Goal: Find specific page/section: Find specific page/section

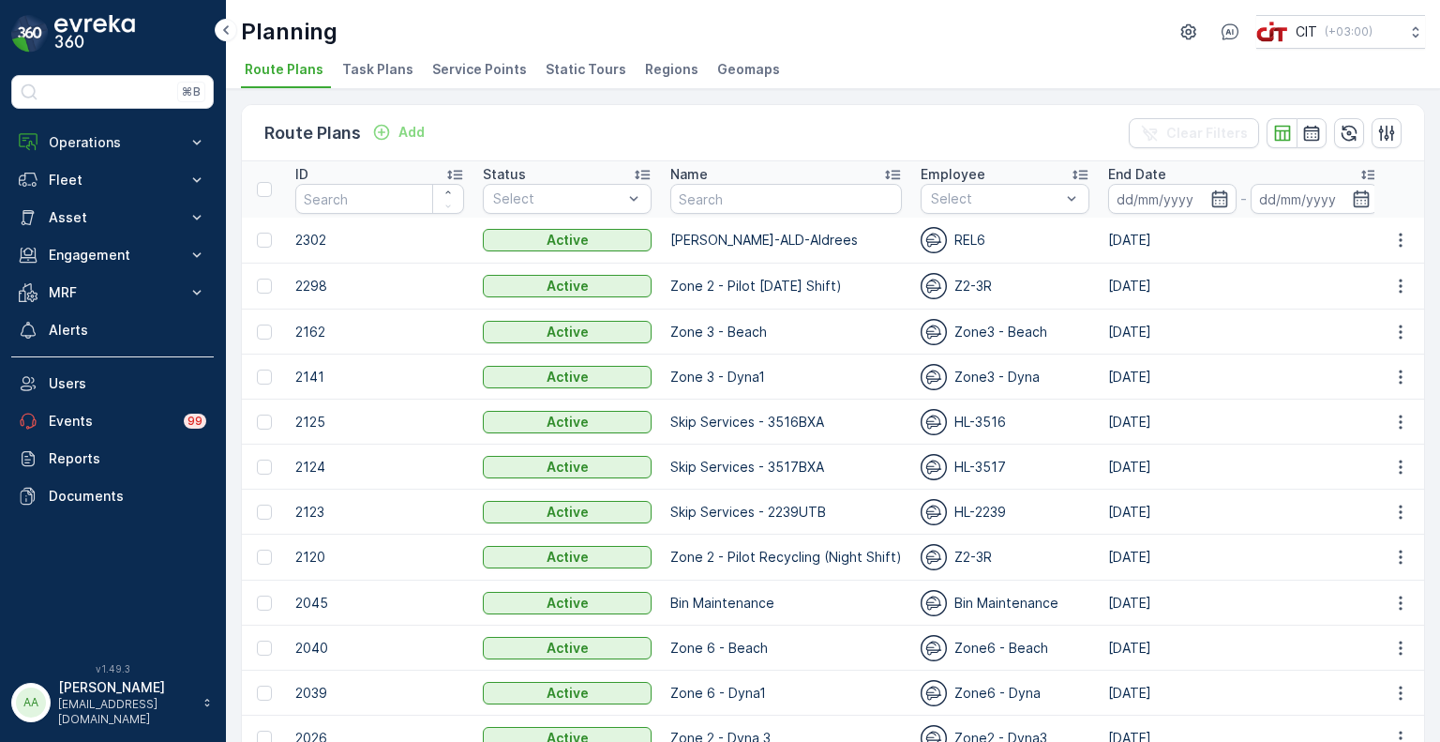
click at [483, 73] on span "Service Points" at bounding box center [479, 69] width 95 height 19
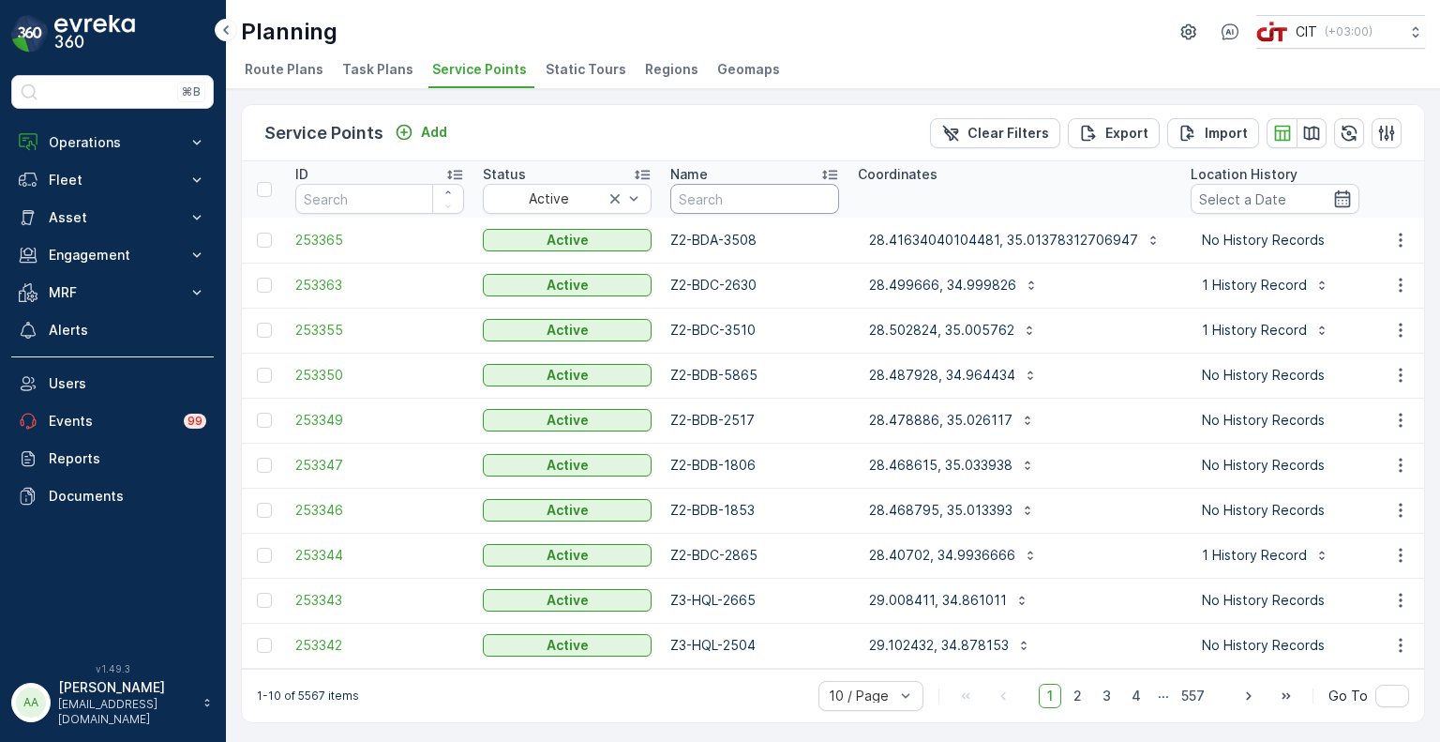
click at [691, 189] on input "text" at bounding box center [754, 199] width 169 height 30
paste input "Z2-BDB"
type input "Z2-BDB"
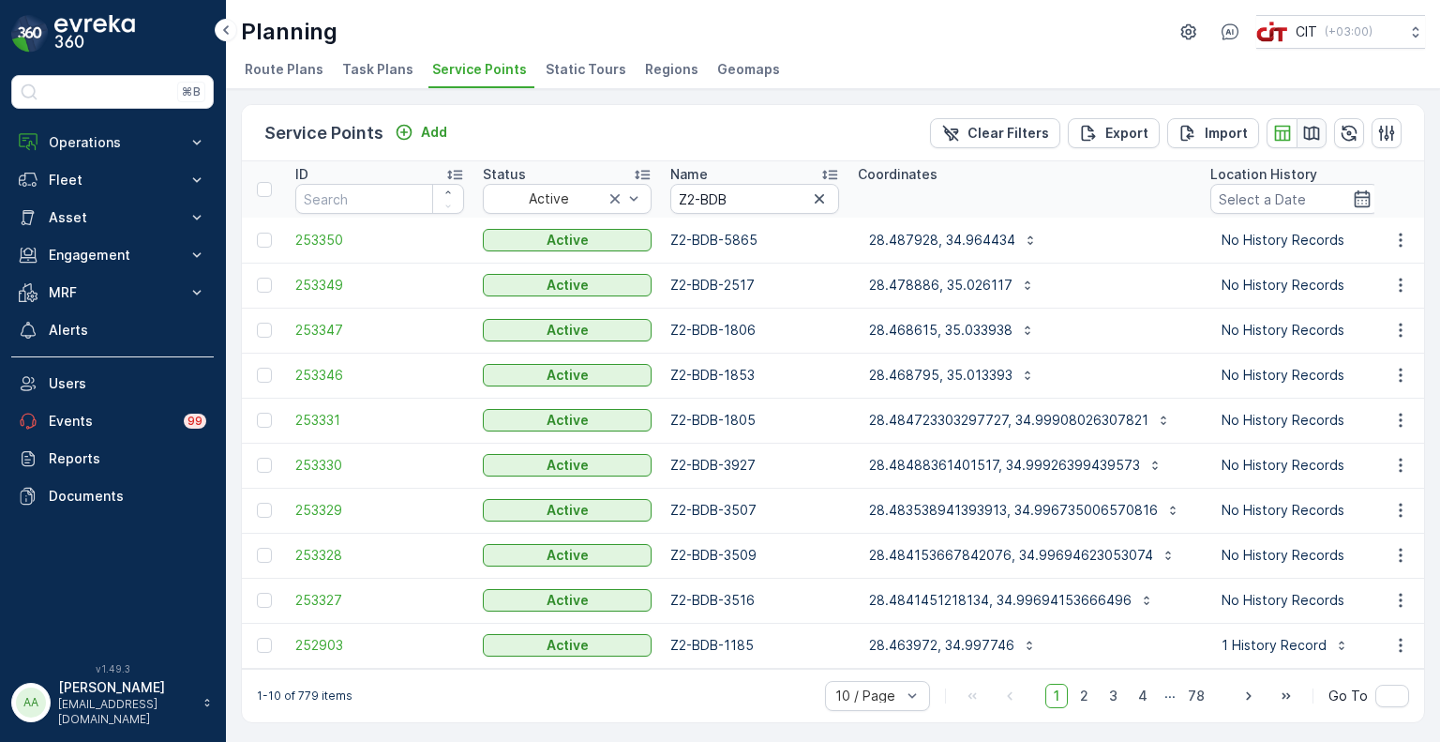
click at [1312, 139] on icon "button" at bounding box center [1311, 133] width 19 height 19
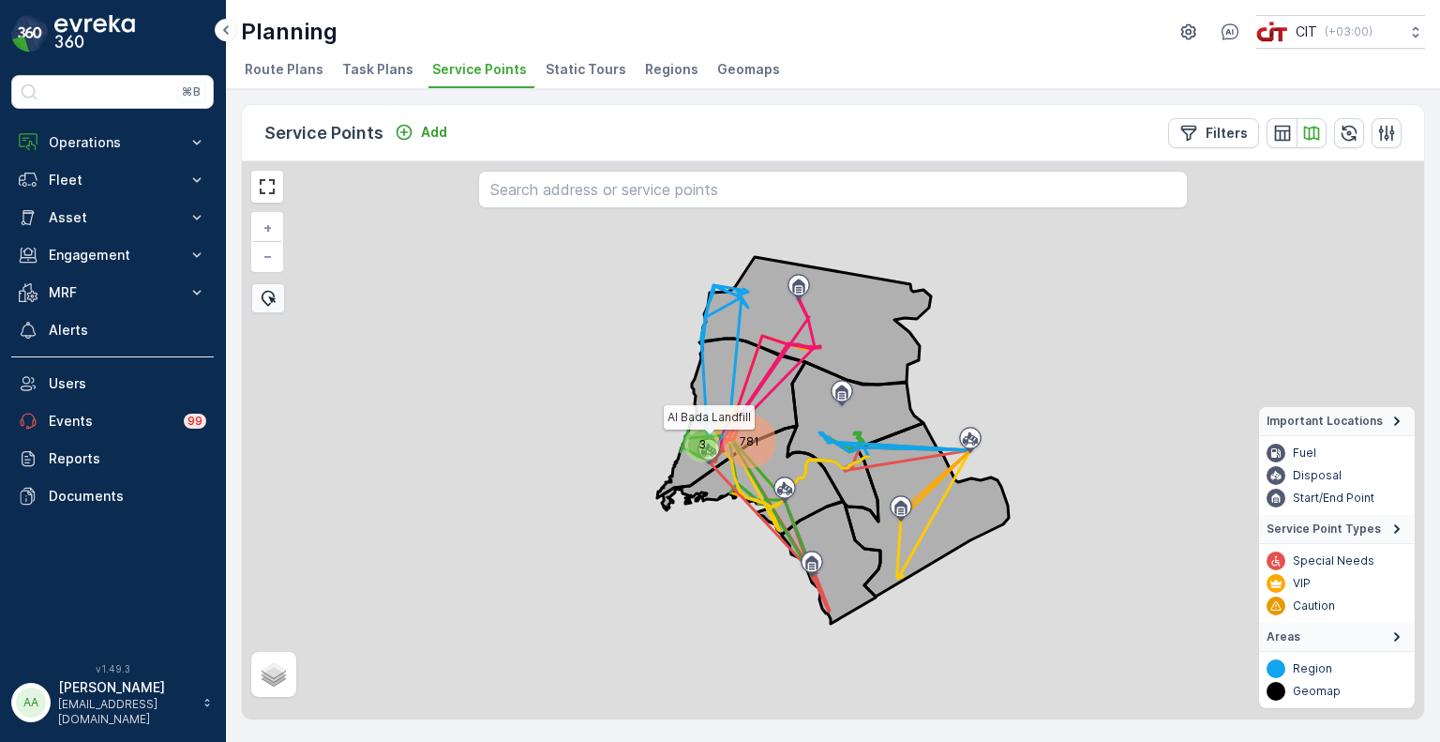
click at [736, 431] on div "781" at bounding box center [750, 441] width 46 height 46
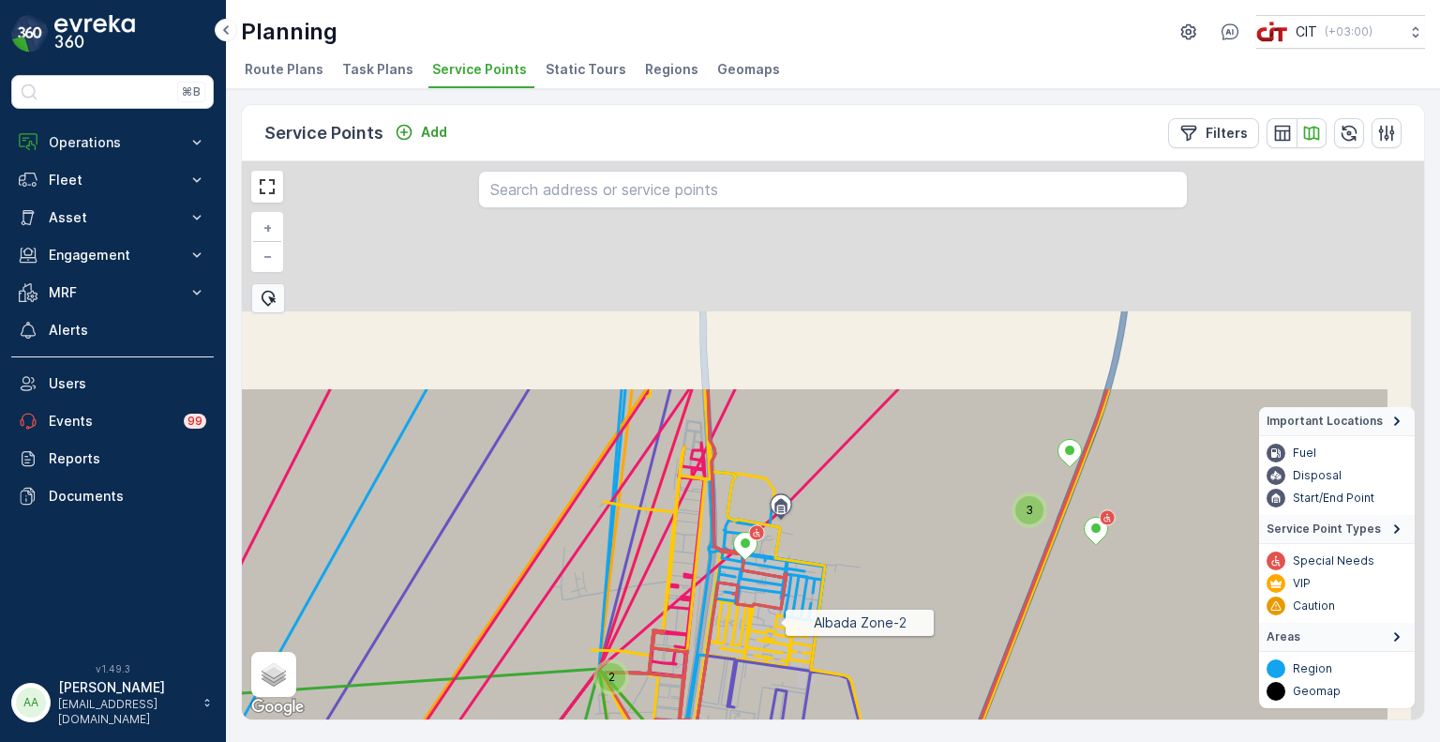
drag, startPoint x: 935, startPoint y: 337, endPoint x: 780, endPoint y: 620, distance: 322.7
click at [780, 620] on icon at bounding box center [678, 723] width 1424 height 675
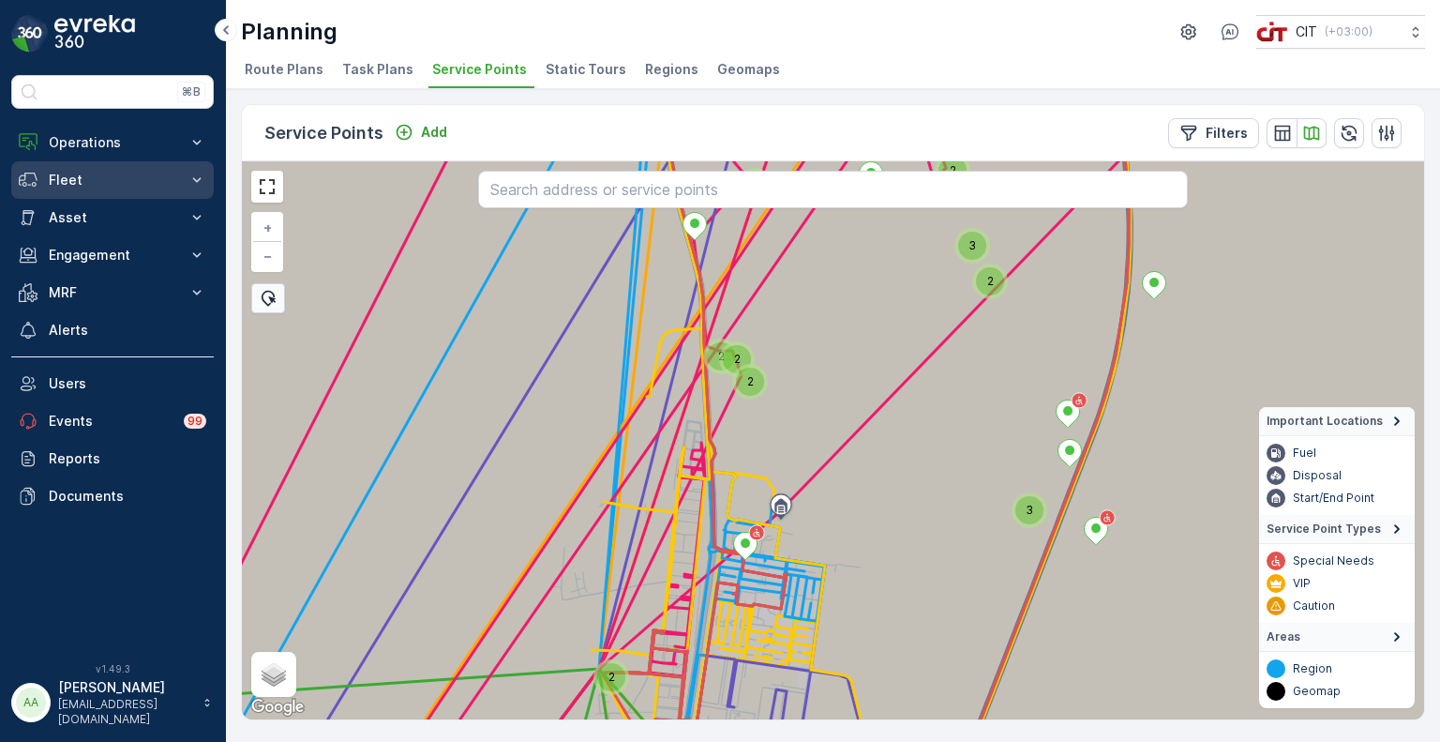
click at [121, 173] on p "Fleet" at bounding box center [113, 180] width 128 height 19
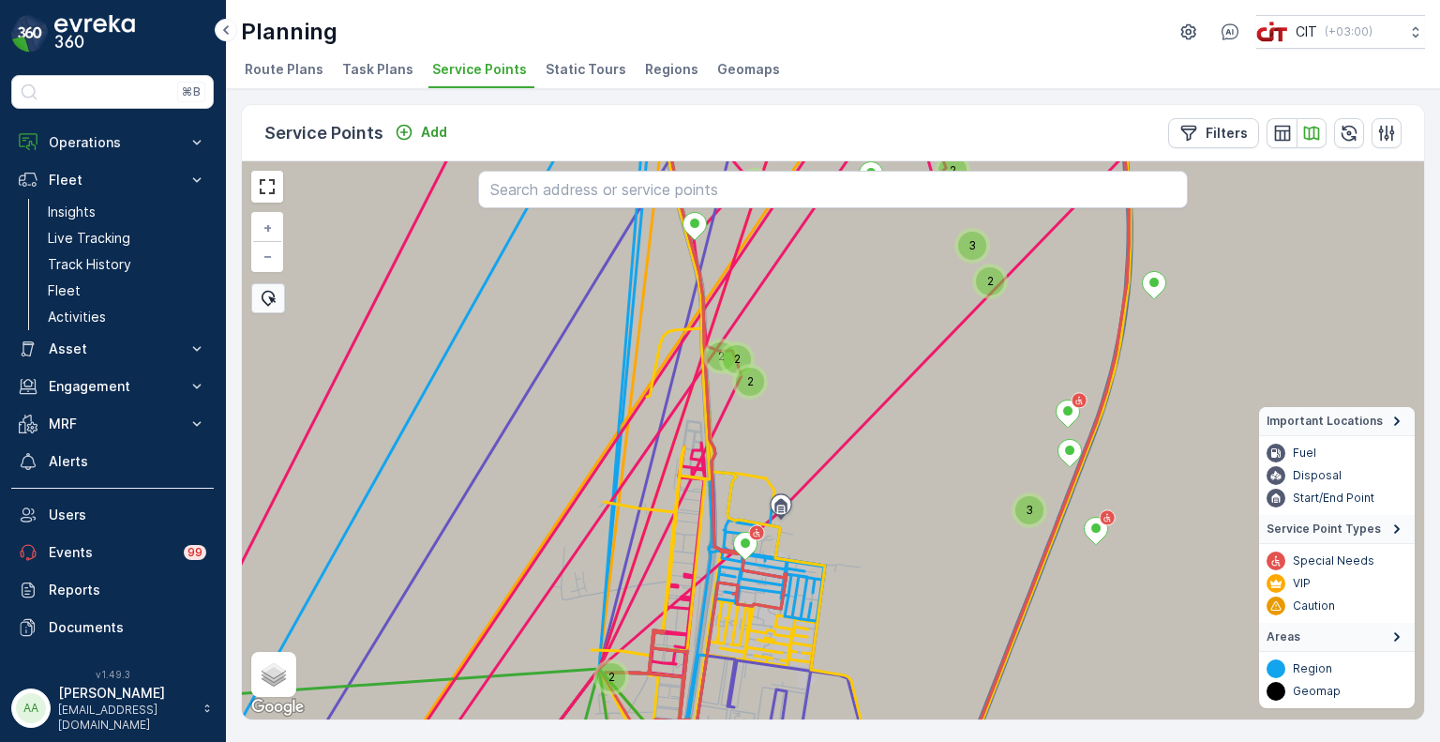
click at [613, 670] on div "2" at bounding box center [611, 677] width 28 height 28
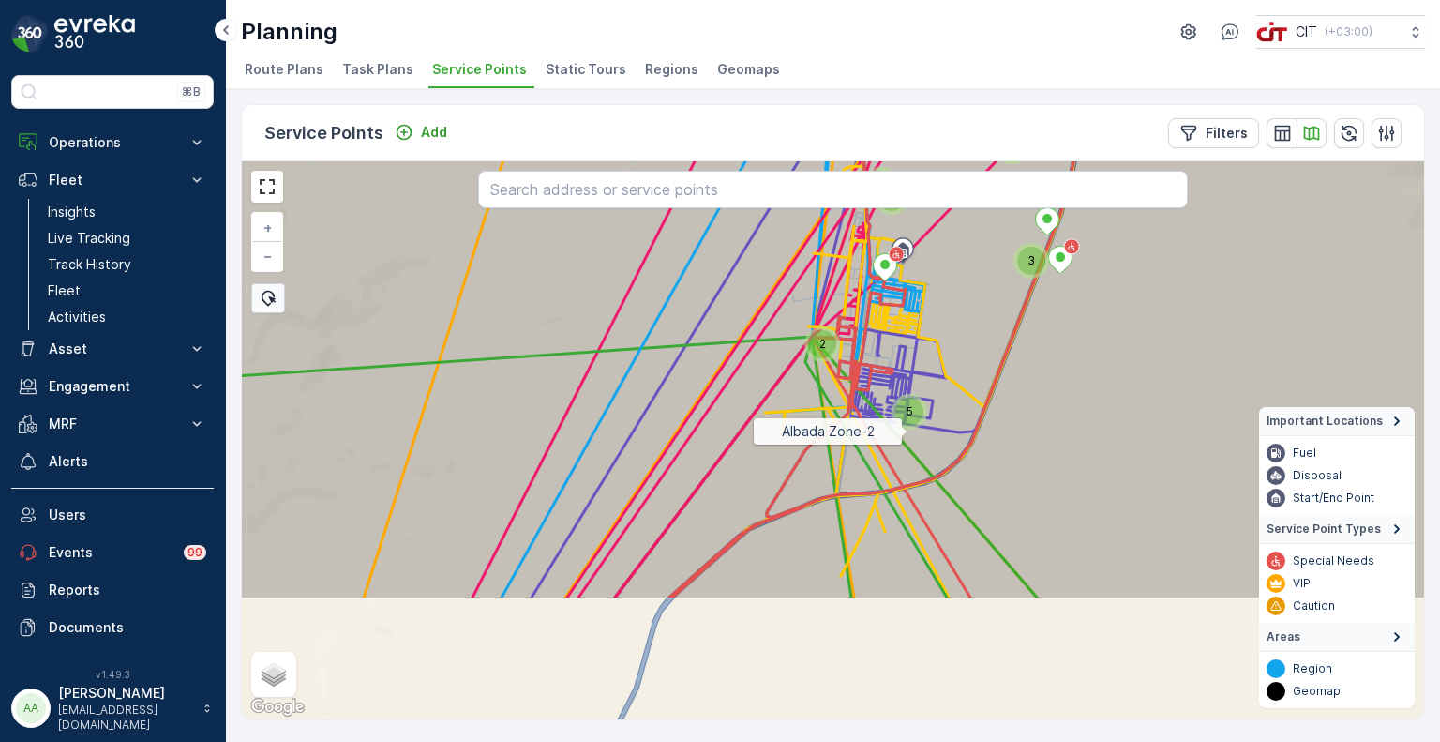
drag, startPoint x: 910, startPoint y: 447, endPoint x: 910, endPoint y: 402, distance: 45.0
click at [910, 402] on icon at bounding box center [822, 262] width 1424 height 675
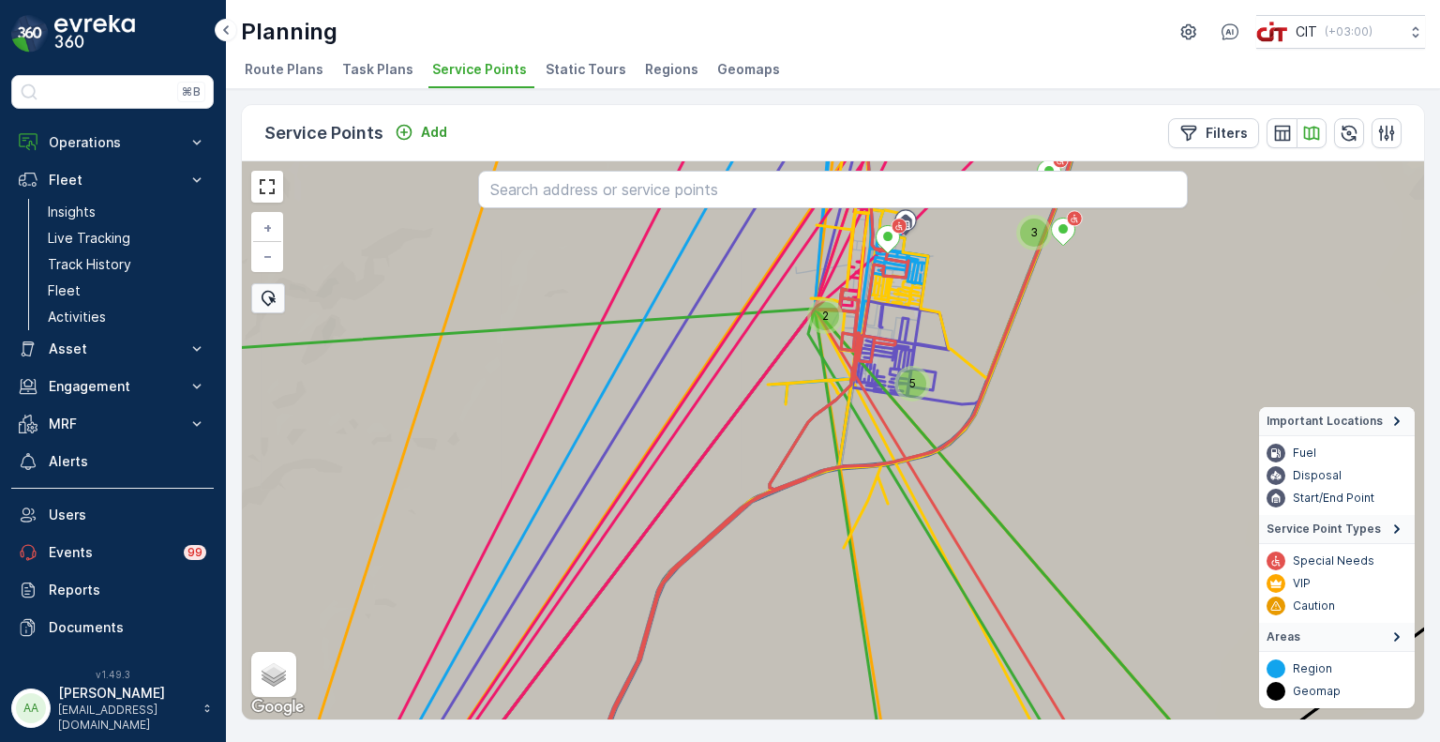
click at [917, 375] on div "5" at bounding box center [912, 383] width 28 height 28
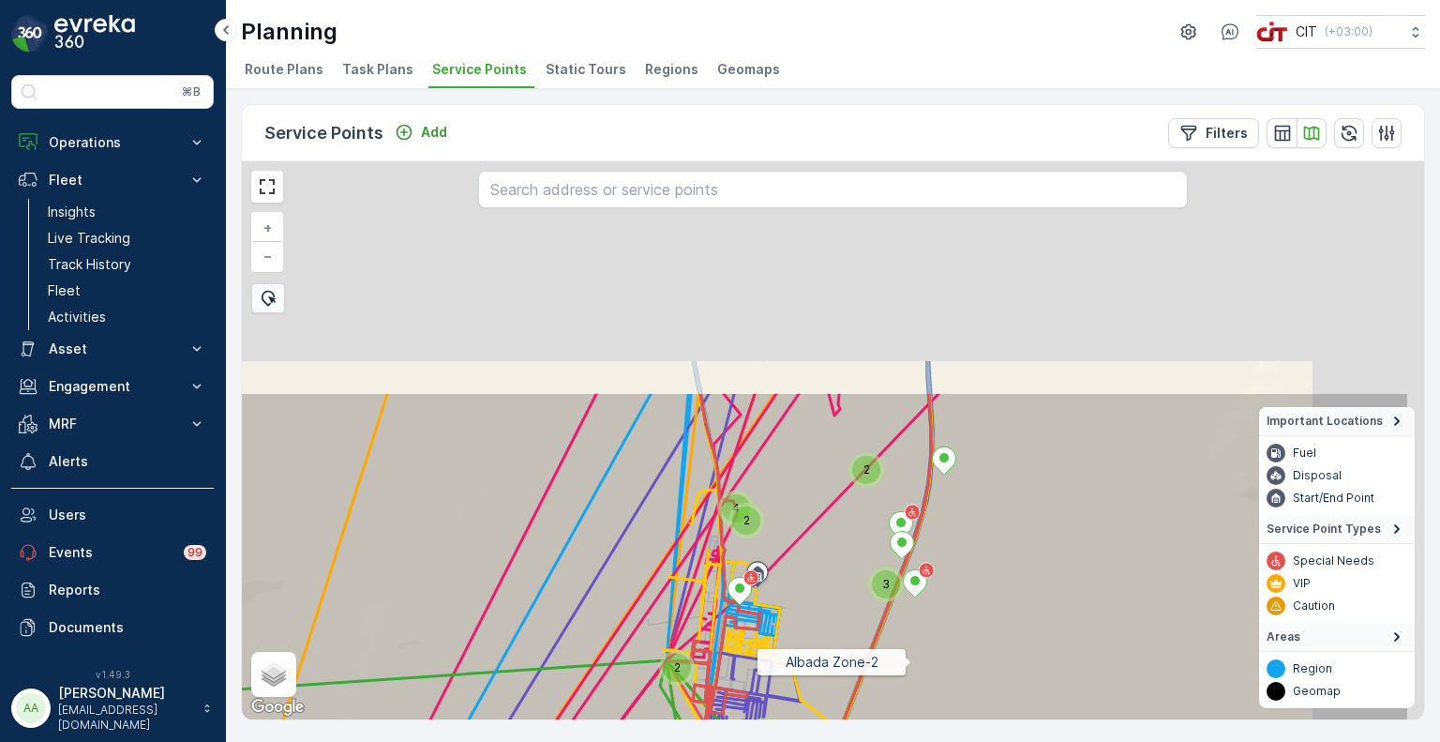
drag, startPoint x: 1047, startPoint y: 371, endPoint x: 912, endPoint y: 659, distance: 317.9
click at [912, 659] on icon at bounding box center [698, 728] width 1424 height 675
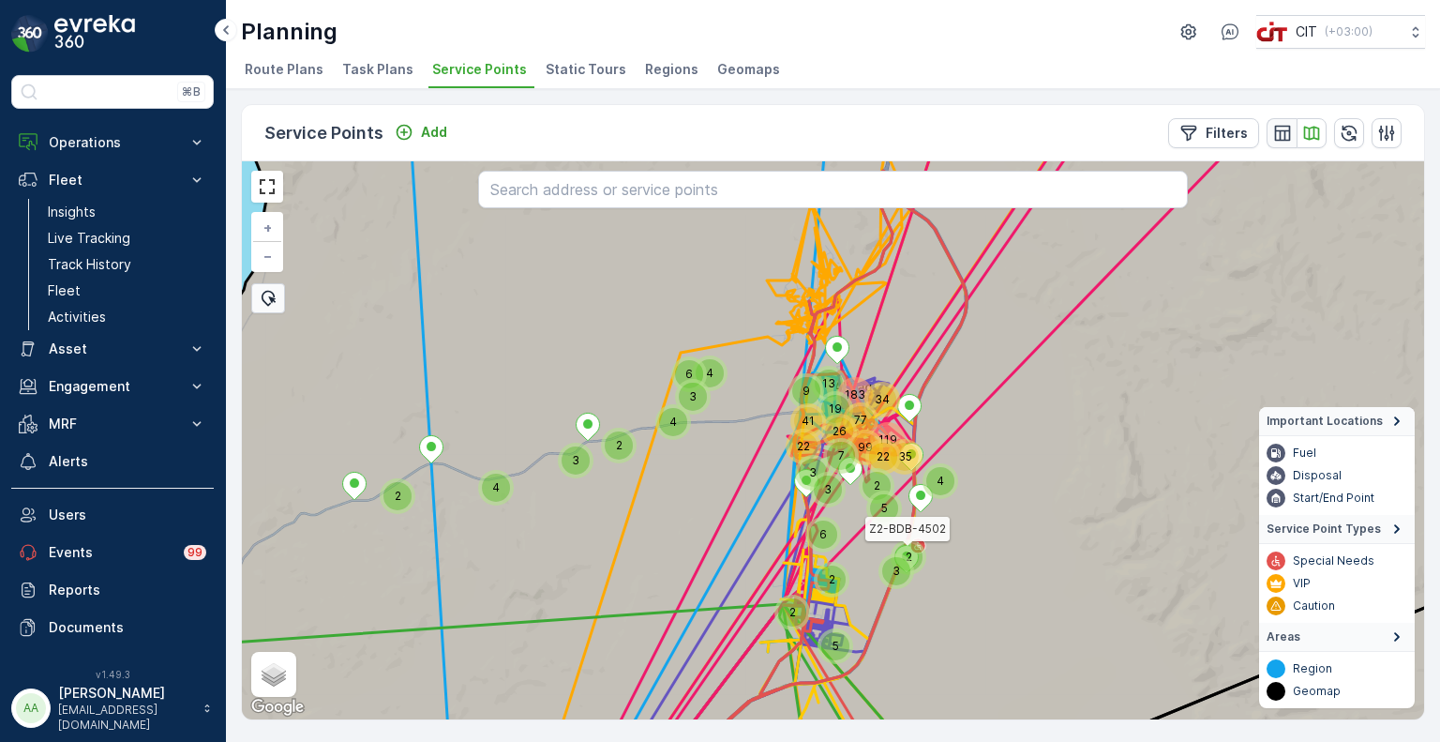
click at [1286, 131] on icon "button" at bounding box center [1282, 133] width 19 height 19
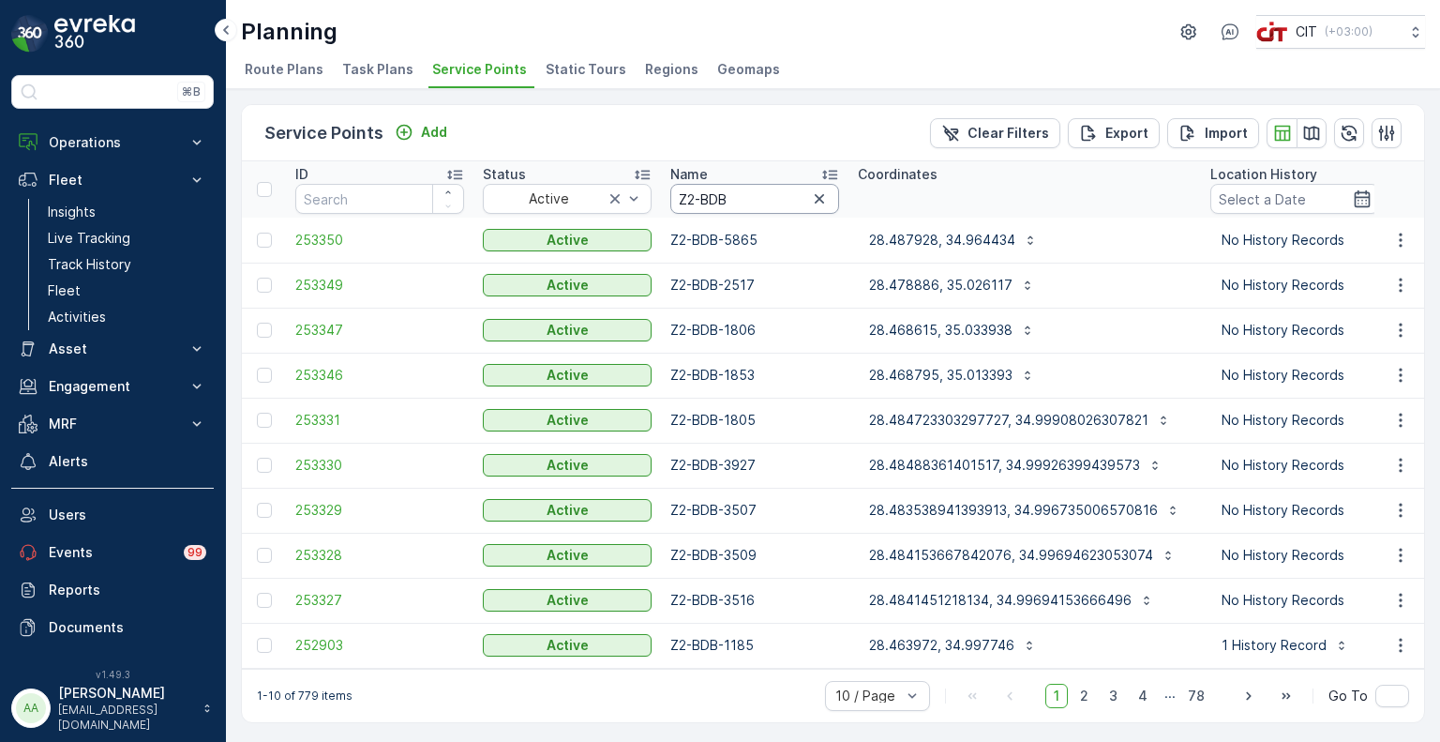
click at [737, 202] on input "Z2-BDB" at bounding box center [754, 199] width 169 height 30
type input "Z2-BDa"
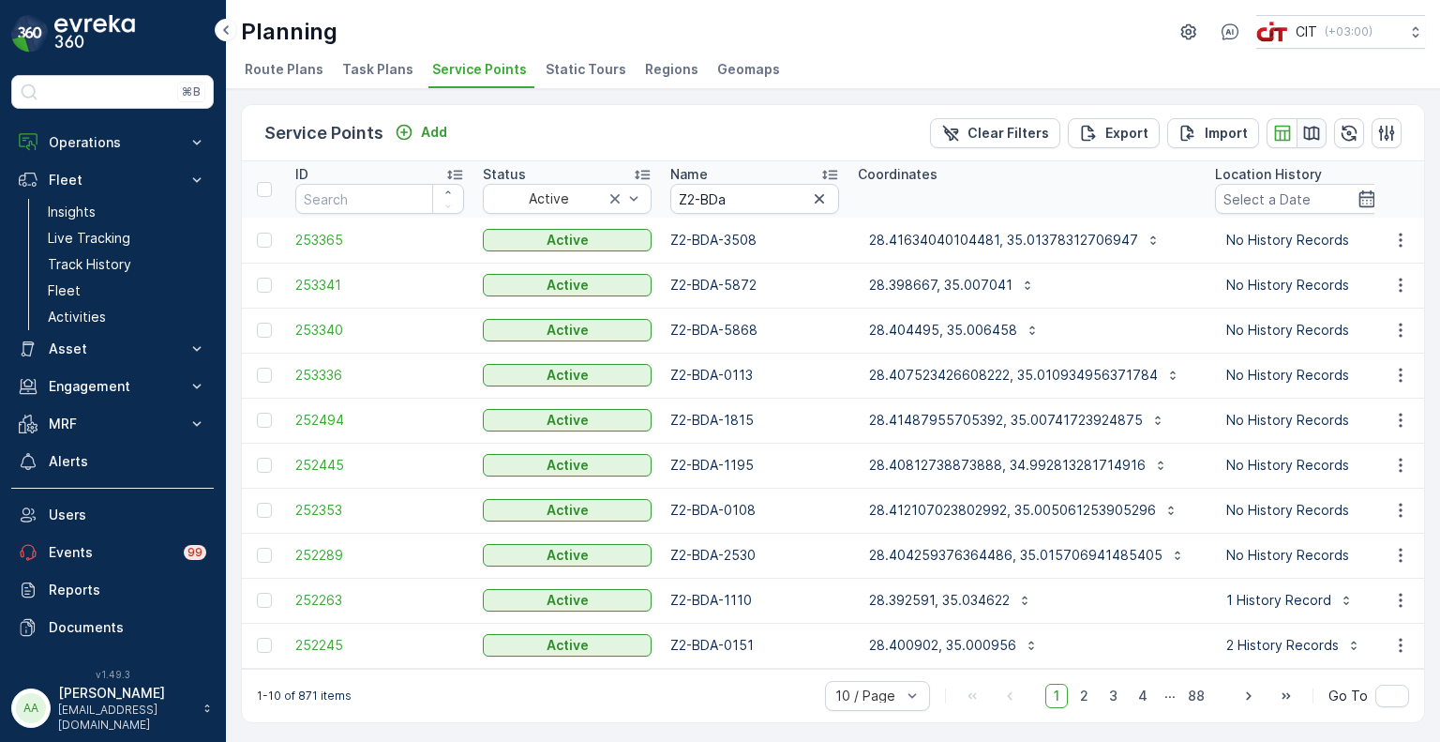
click at [1313, 131] on icon "button" at bounding box center [1311, 133] width 19 height 19
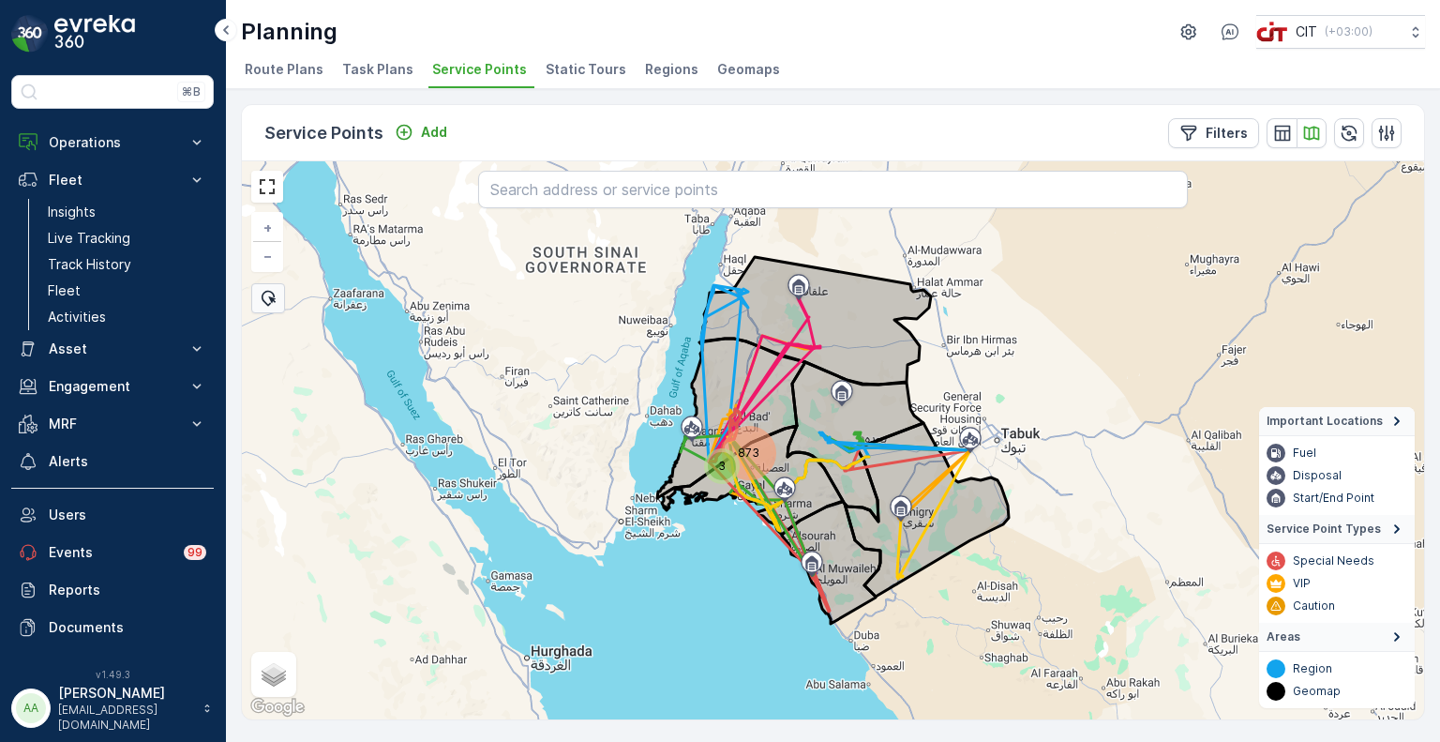
click at [751, 441] on div "873" at bounding box center [749, 452] width 47 height 47
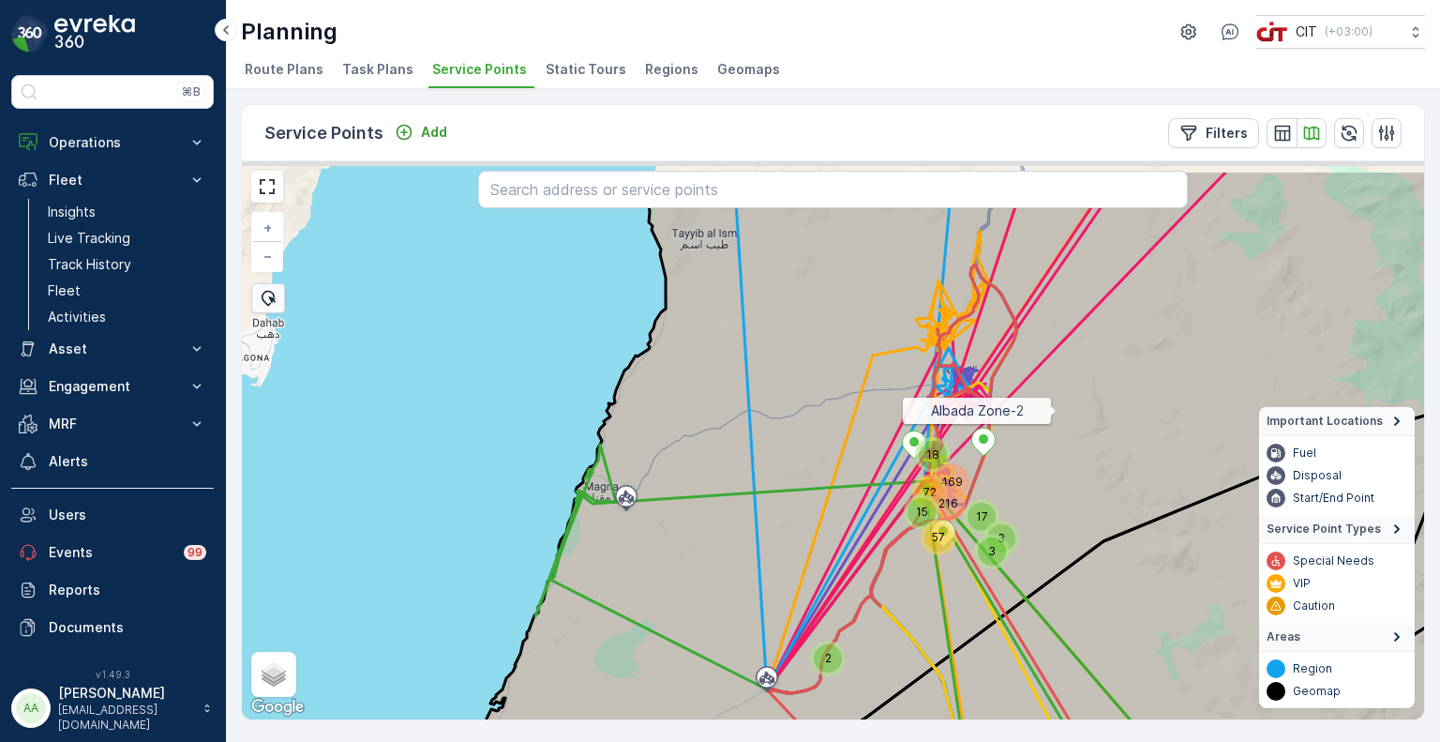
drag, startPoint x: 1072, startPoint y: 342, endPoint x: 1057, endPoint y: 409, distance: 68.2
click at [1057, 409] on icon at bounding box center [954, 507] width 1028 height 675
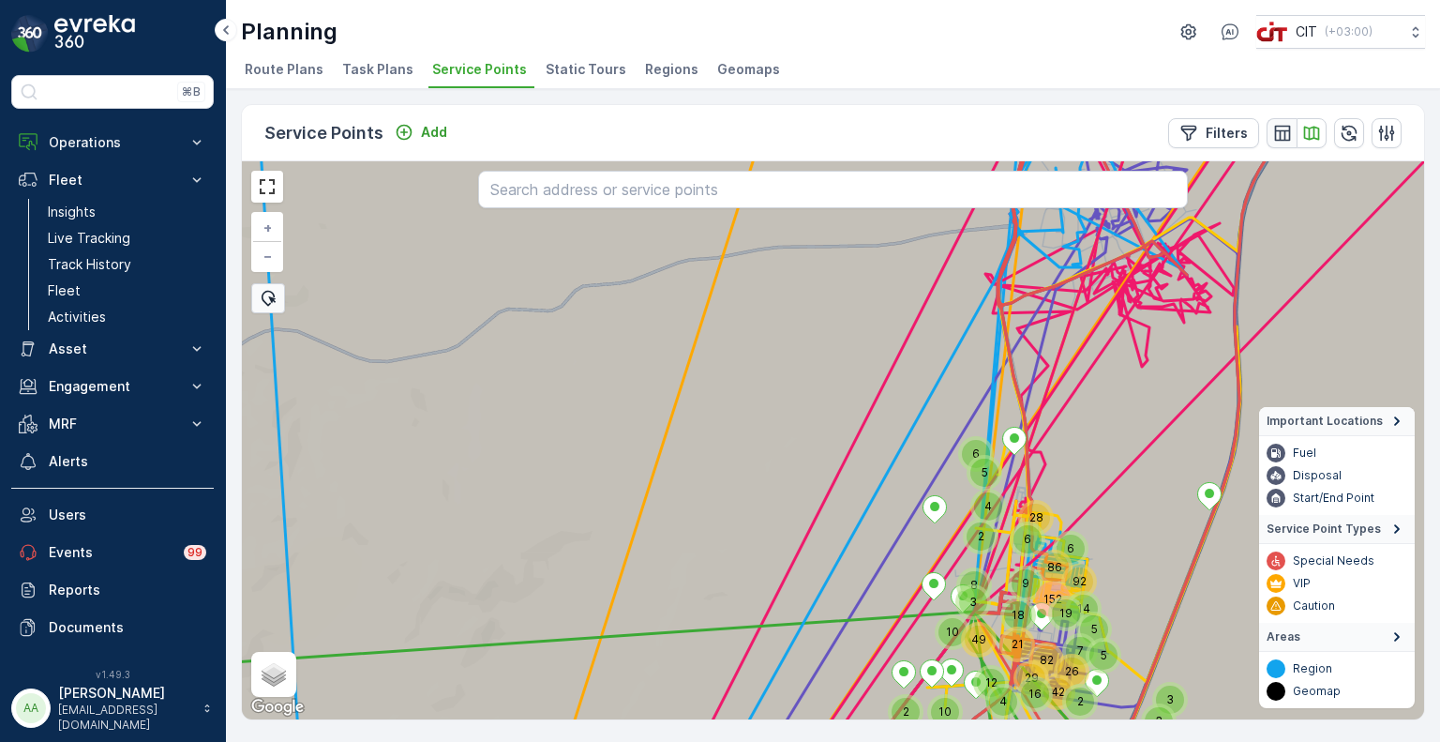
click at [1284, 130] on icon "button" at bounding box center [1282, 133] width 16 height 16
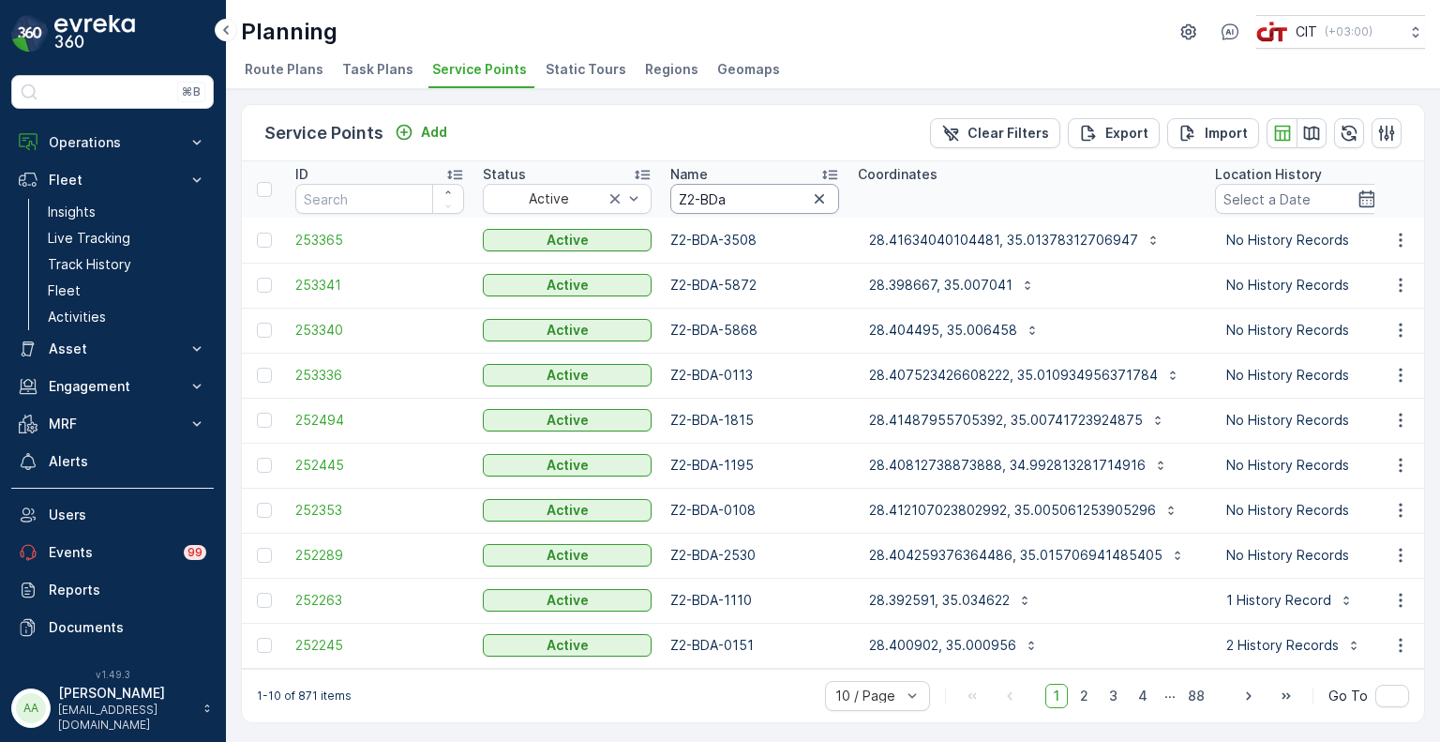
click at [736, 196] on input "Z2-BDa" at bounding box center [754, 199] width 169 height 30
type input "Z2-BDc"
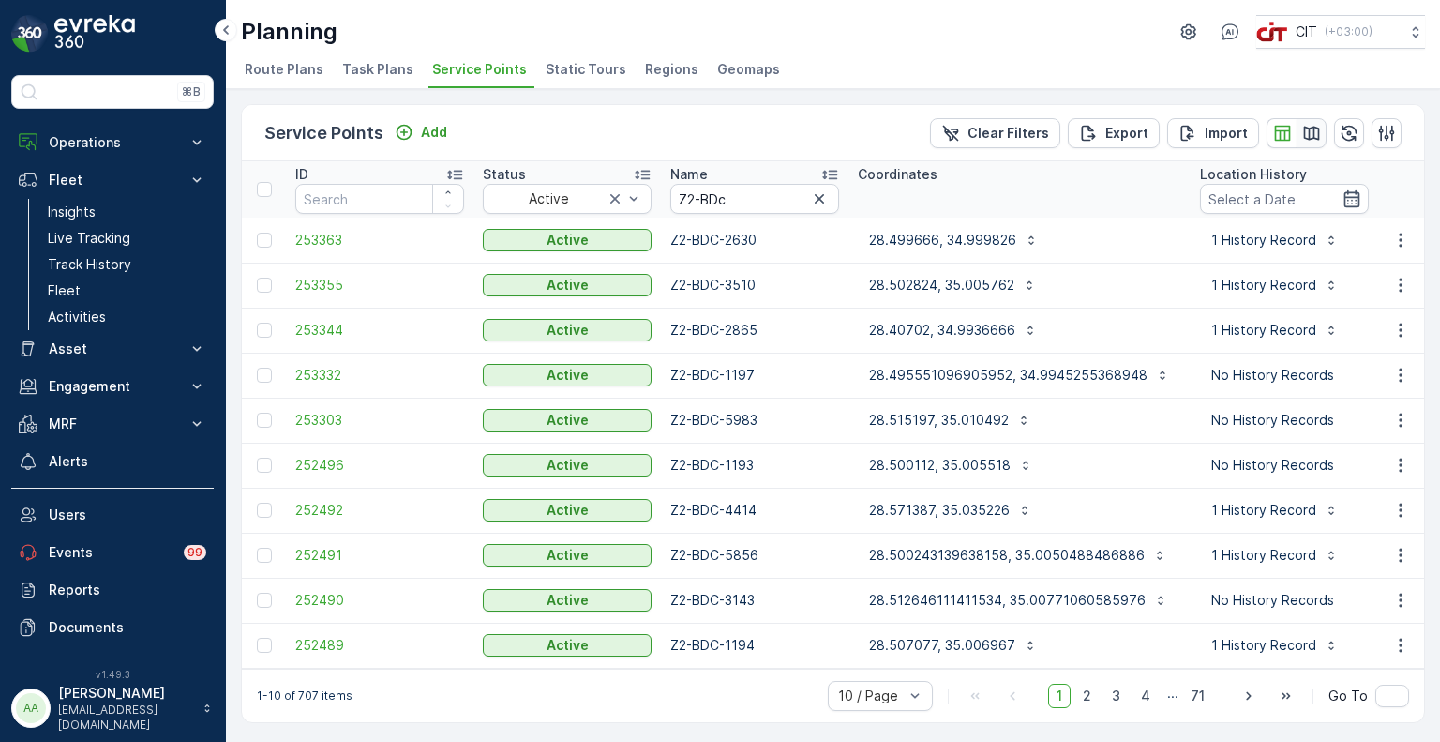
click at [1305, 124] on icon "button" at bounding box center [1311, 133] width 19 height 19
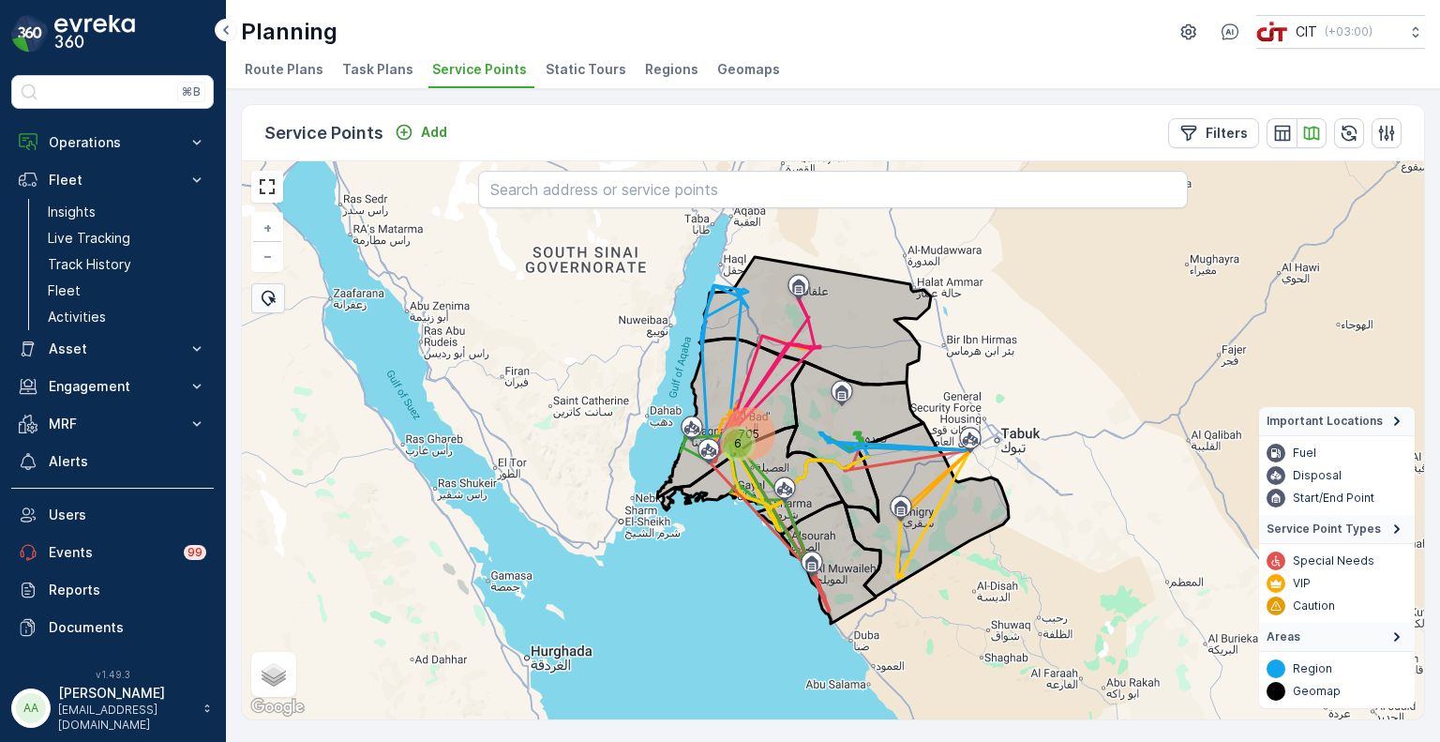
click at [744, 431] on div "6" at bounding box center [738, 443] width 28 height 28
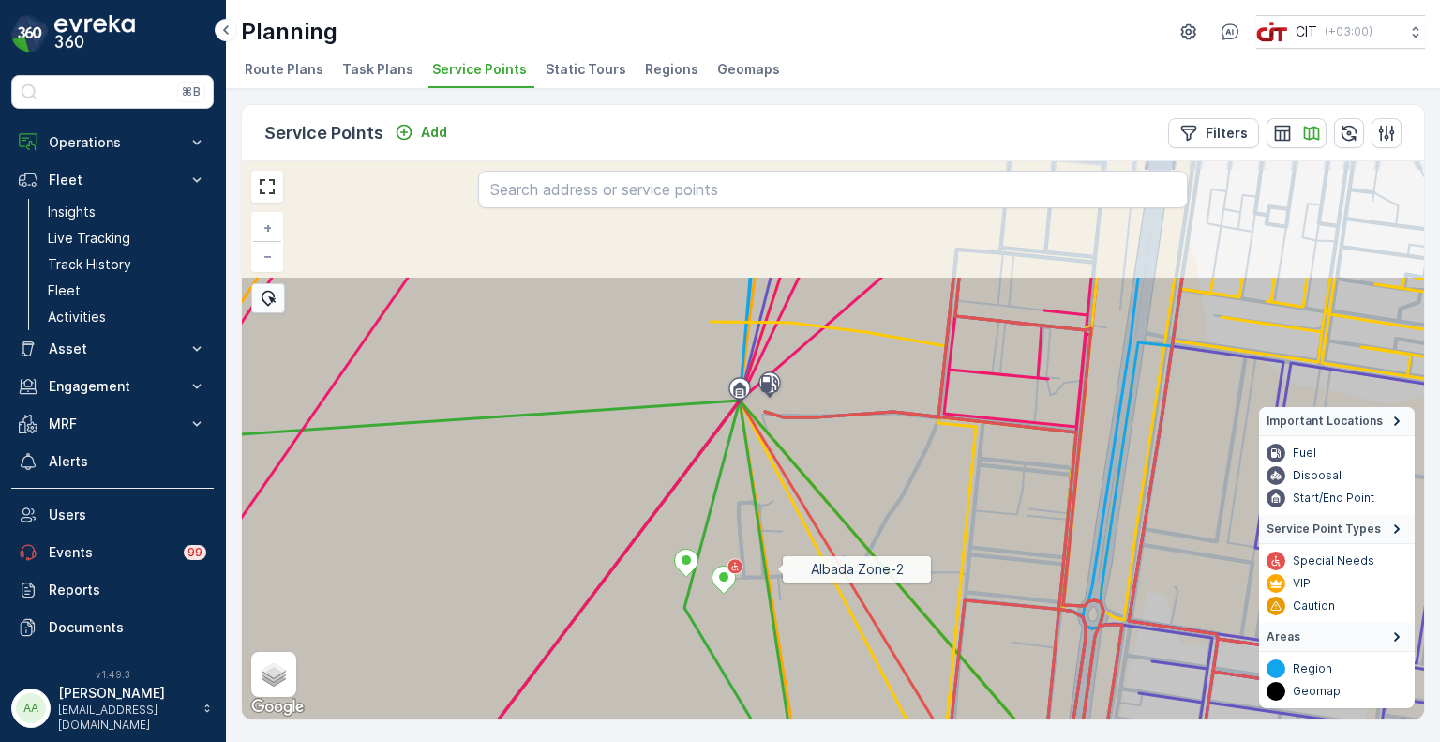
drag, startPoint x: 836, startPoint y: 419, endPoint x: 777, endPoint y: 567, distance: 159.5
click at [777, 567] on icon at bounding box center [769, 612] width 1424 height 675
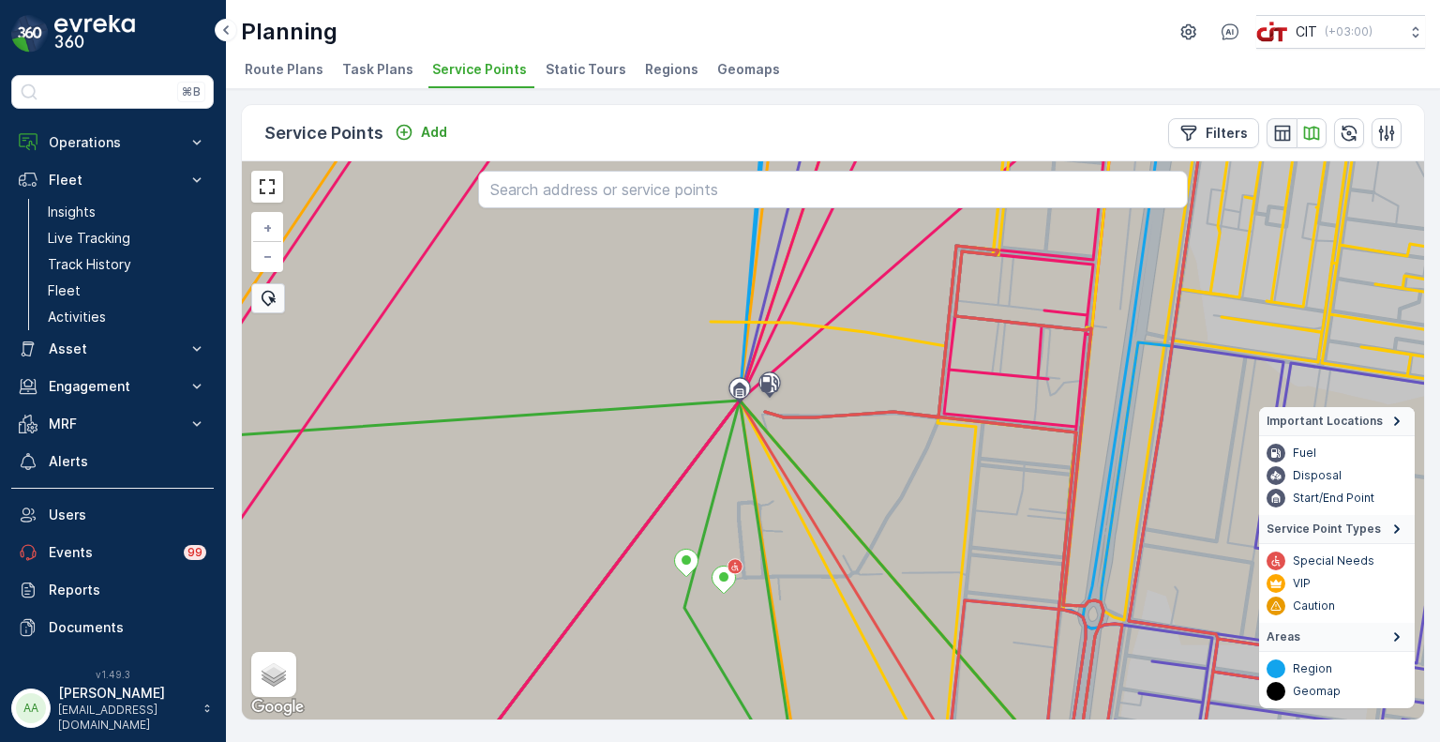
click at [1286, 130] on icon "button" at bounding box center [1282, 133] width 19 height 19
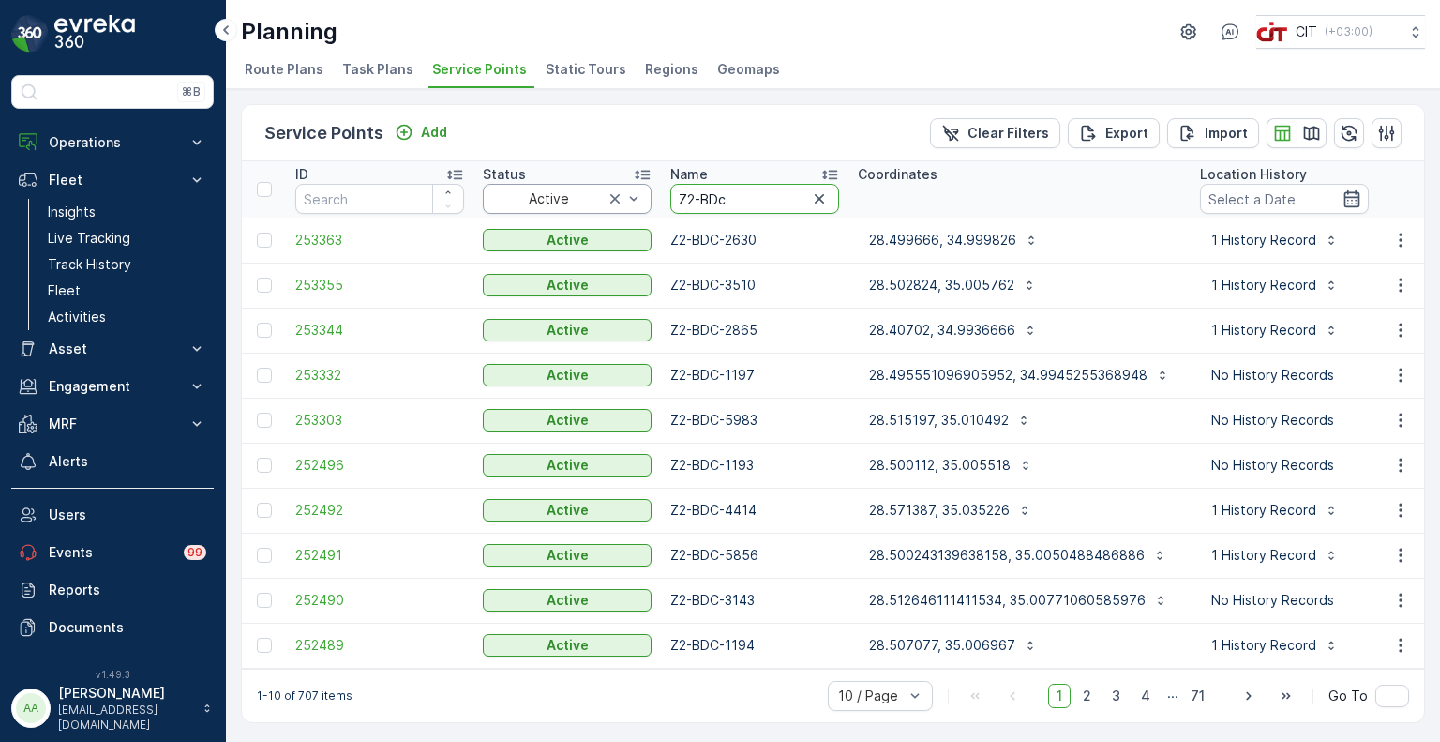
drag, startPoint x: 747, startPoint y: 202, endPoint x: 635, endPoint y: 202, distance: 112.5
type input "0892"
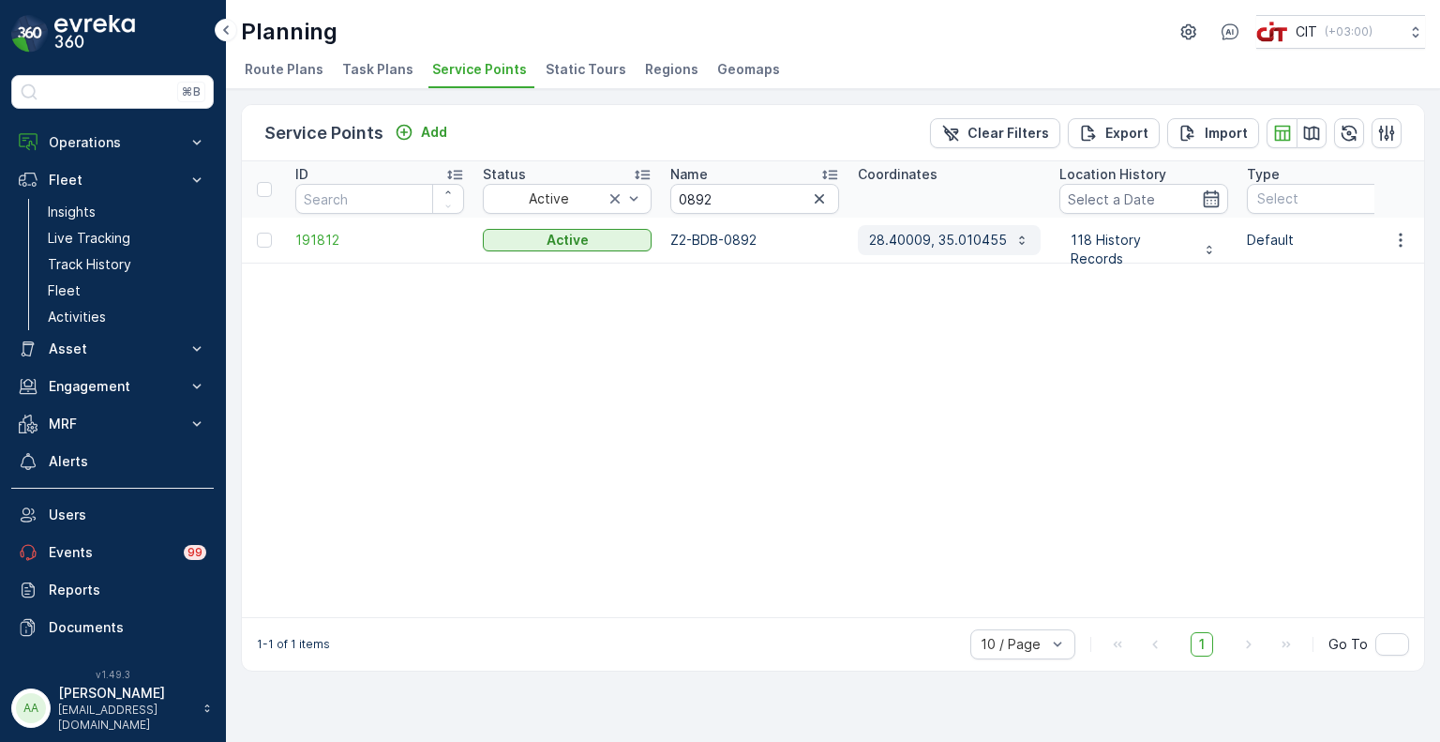
click at [938, 245] on p "28.40009, 35.010455" at bounding box center [938, 240] width 138 height 19
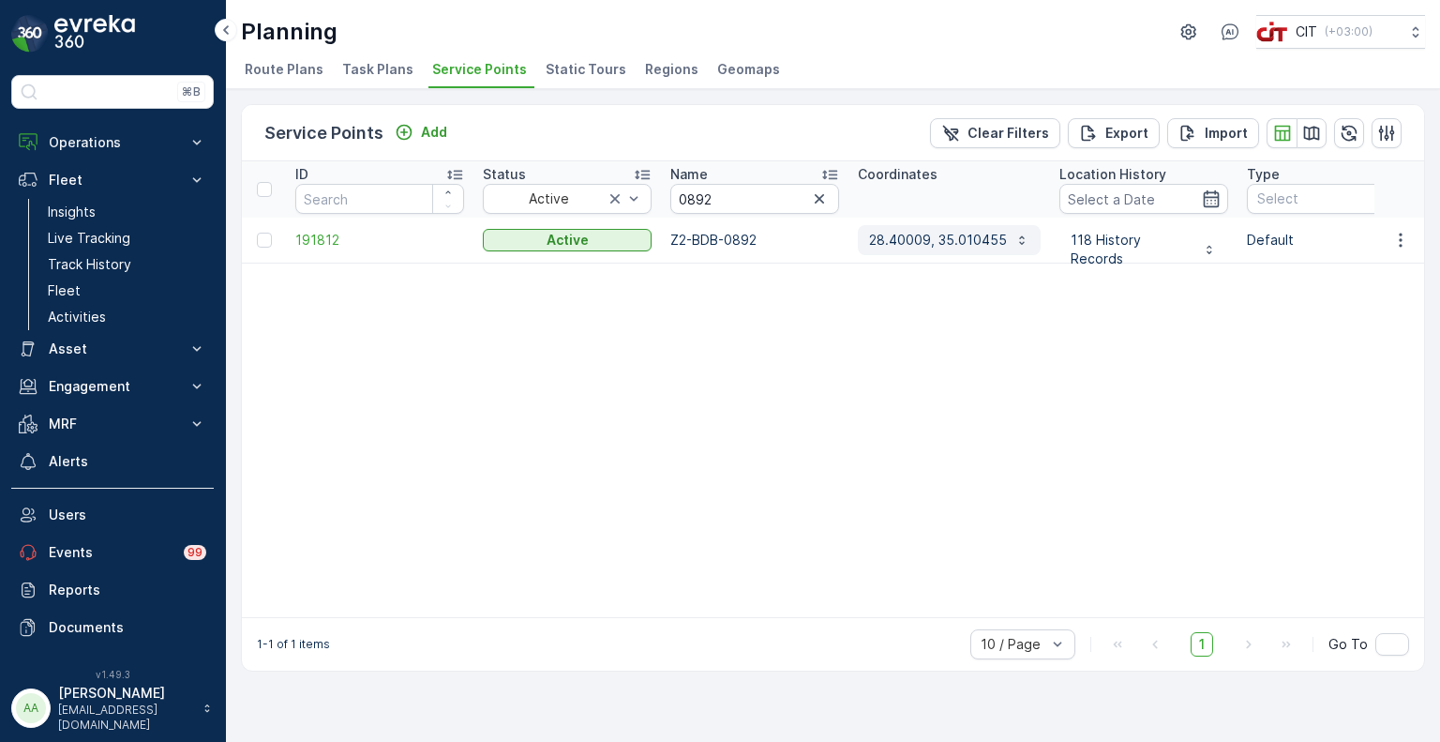
click at [926, 244] on p "28.40009, 35.010455" at bounding box center [938, 240] width 138 height 19
drag, startPoint x: 721, startPoint y: 205, endPoint x: 669, endPoint y: 204, distance: 51.6
click at [670, 204] on input "0892" at bounding box center [754, 199] width 169 height 30
type input "2284"
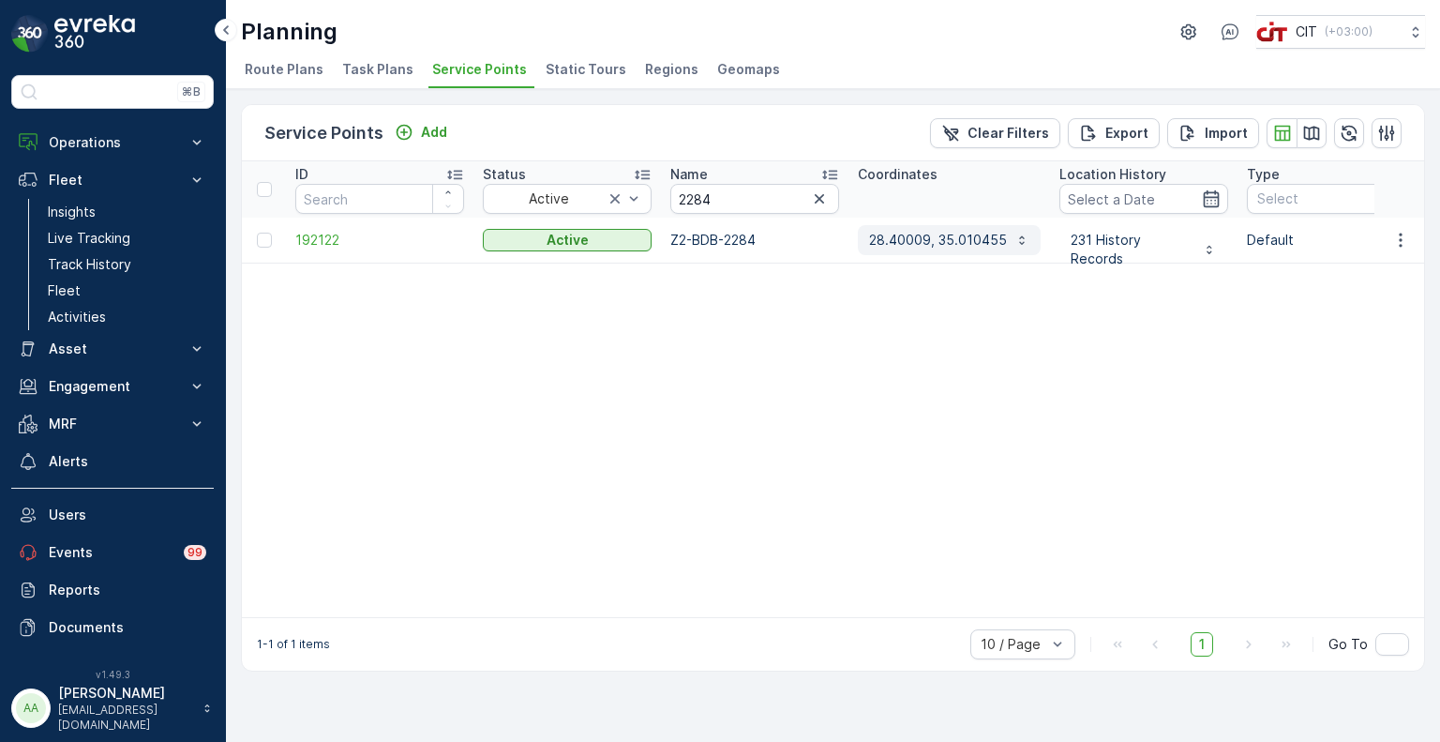
click at [920, 231] on p "28.40009, 35.010455" at bounding box center [938, 240] width 138 height 19
drag, startPoint x: 739, startPoint y: 204, endPoint x: 627, endPoint y: 195, distance: 112.0
type input "2025"
click at [930, 231] on p "28.40009, 35.010455" at bounding box center [938, 240] width 138 height 19
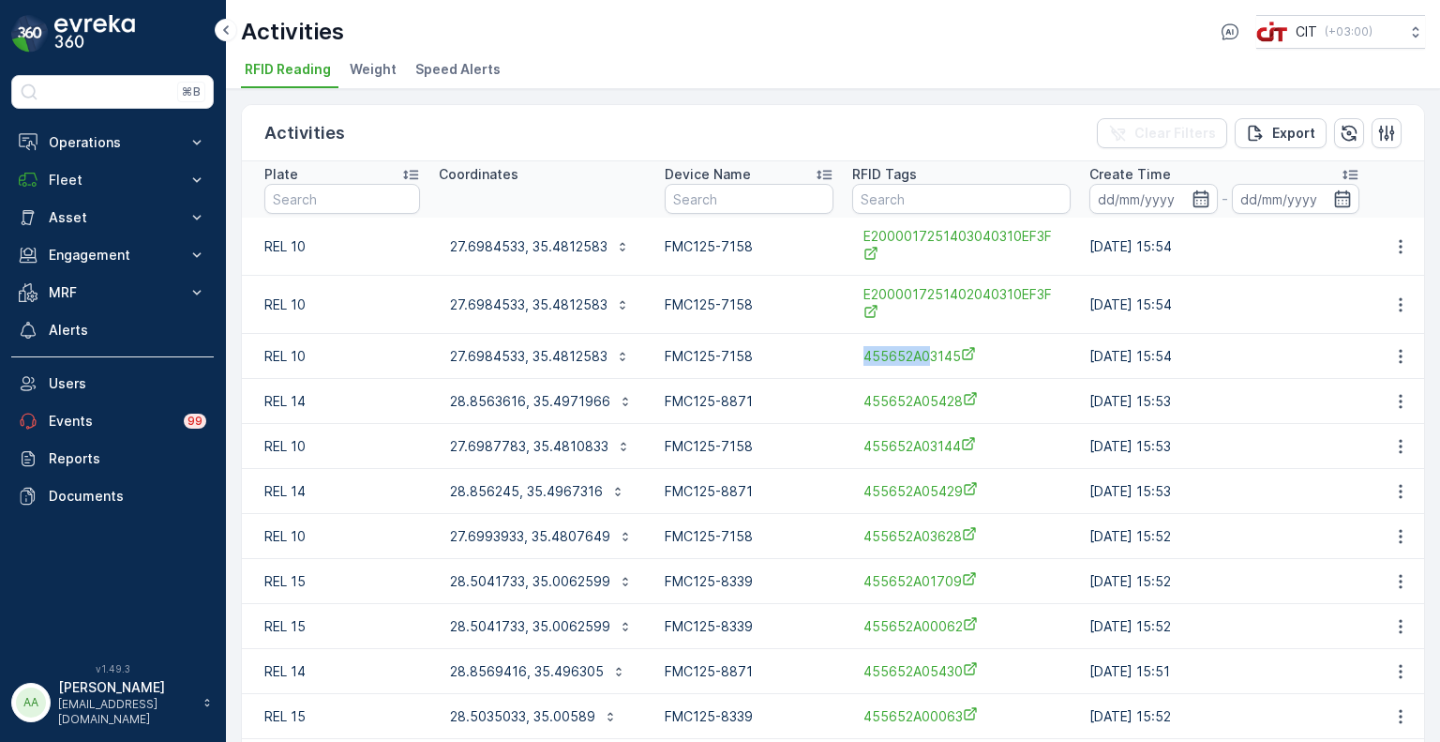
drag, startPoint x: 850, startPoint y: 358, endPoint x: 928, endPoint y: 364, distance: 78.0
click at [928, 364] on td "455652A03145" at bounding box center [961, 356] width 237 height 45
copy span "455652A0"
click at [893, 194] on input "text" at bounding box center [961, 199] width 218 height 30
type input "1471"
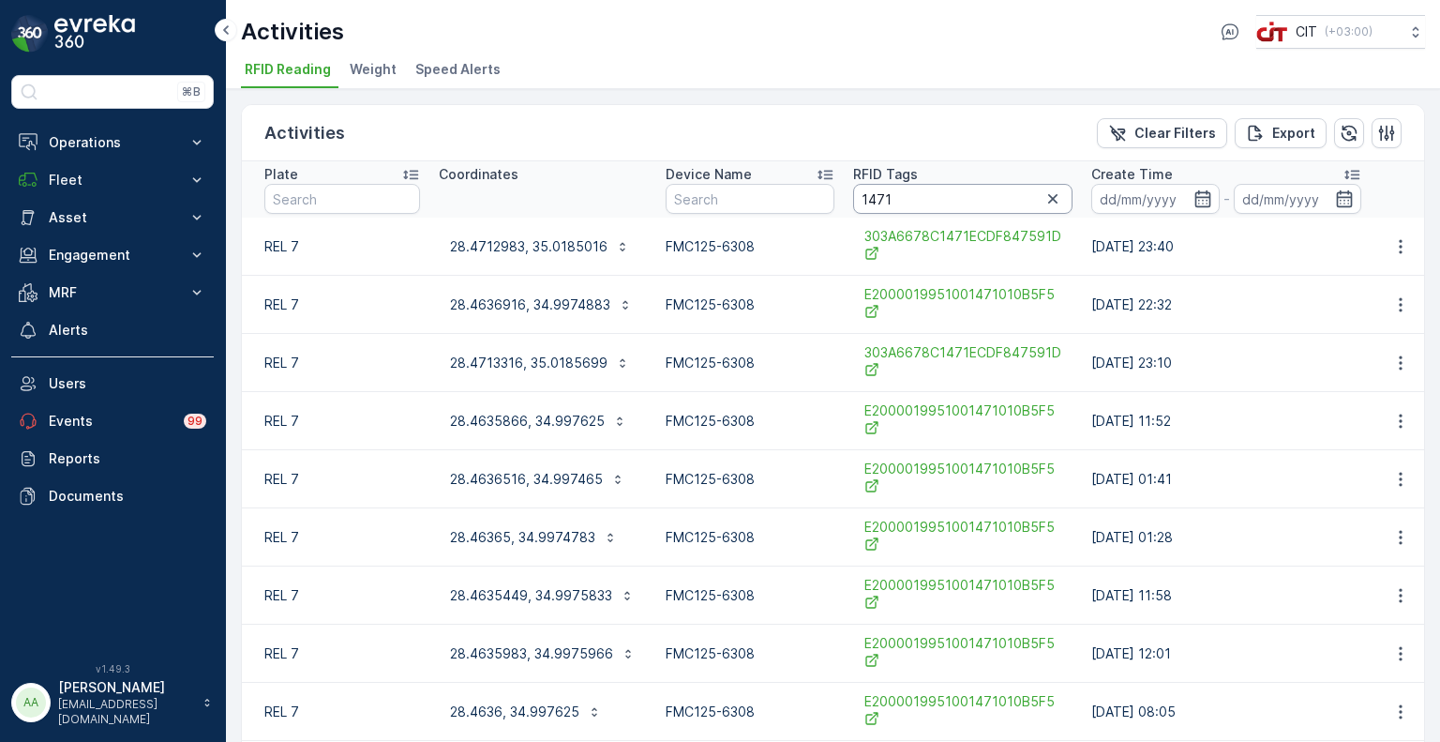
click at [859, 197] on input "1471" at bounding box center [962, 199] width 219 height 30
paste input "455652A0"
type input "455652A01471"
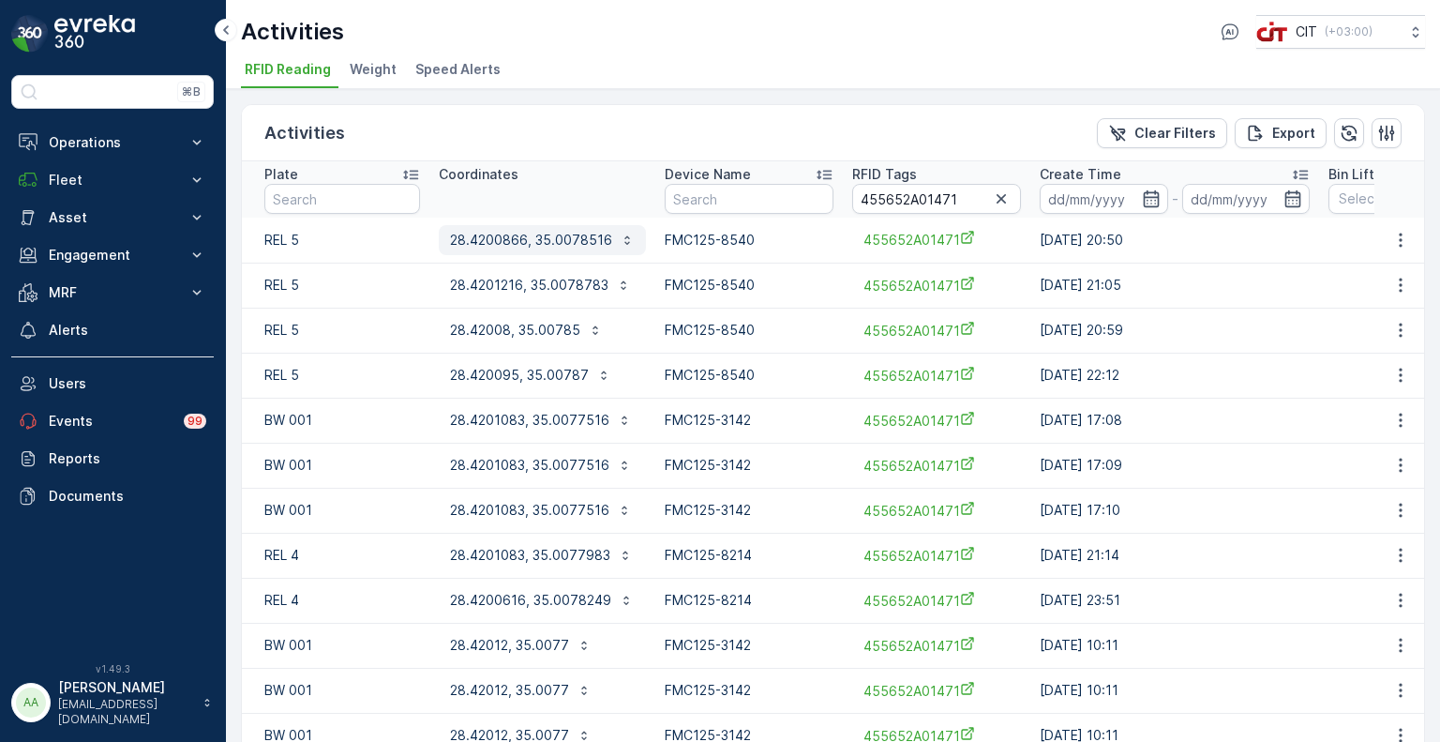
click at [569, 248] on button "28.4200866, 35.0078516" at bounding box center [542, 240] width 207 height 30
drag, startPoint x: 960, startPoint y: 202, endPoint x: 924, endPoint y: 211, distance: 37.7
click at [924, 211] on input "455652A01471" at bounding box center [936, 199] width 169 height 30
type input "455652A02284"
click at [562, 235] on p "28.4347183, 35.0070949" at bounding box center [530, 240] width 161 height 19
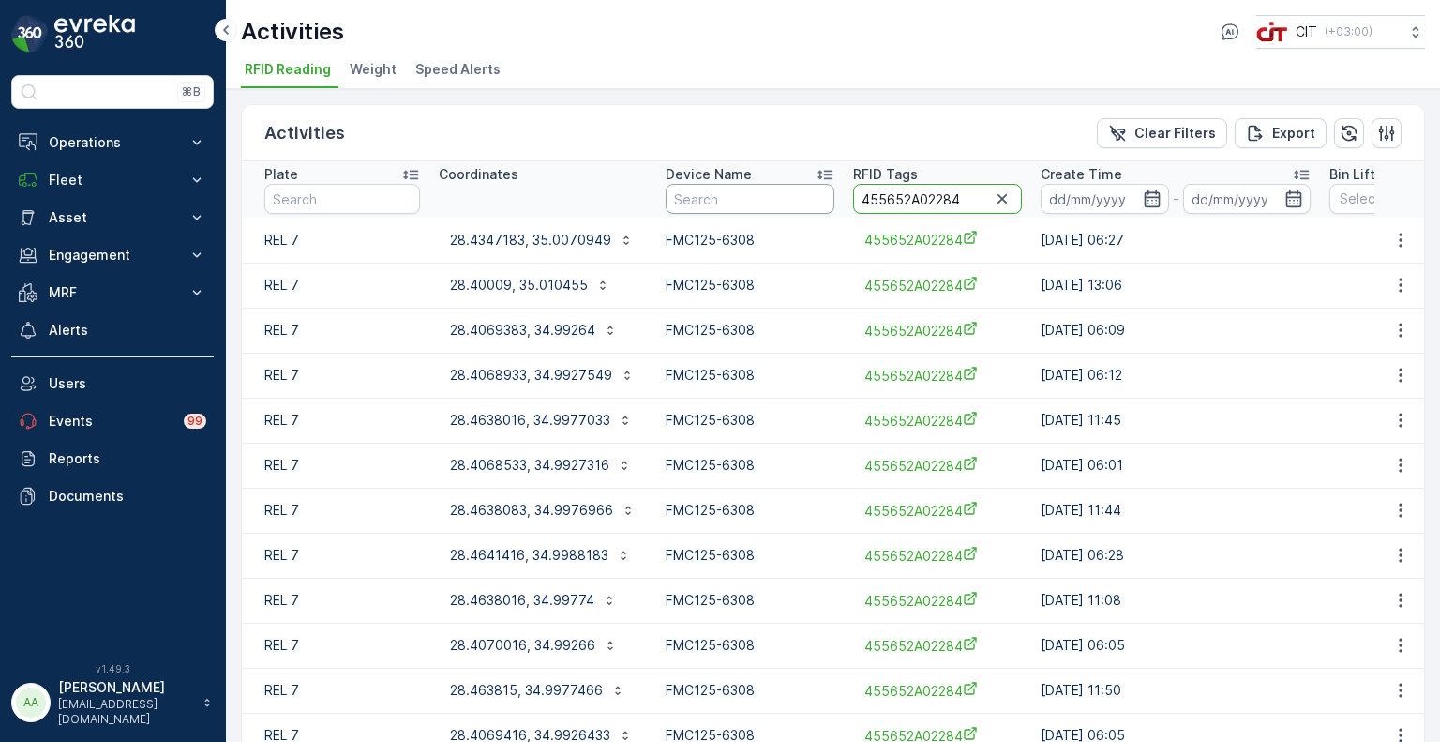
drag, startPoint x: 949, startPoint y: 194, endPoint x: 811, endPoint y: 191, distance: 137.9
click at [811, 191] on tr "Plate Coordinates Device Name RFID Tags 455652A02284 Create Time - Bin Lifting …" at bounding box center [1249, 189] width 2014 height 56
click at [978, 202] on input "455652A02284" at bounding box center [937, 199] width 169 height 30
drag, startPoint x: 960, startPoint y: 198, endPoint x: 927, endPoint y: 205, distance: 33.7
click at [927, 205] on input "455652A02284" at bounding box center [937, 199] width 169 height 30
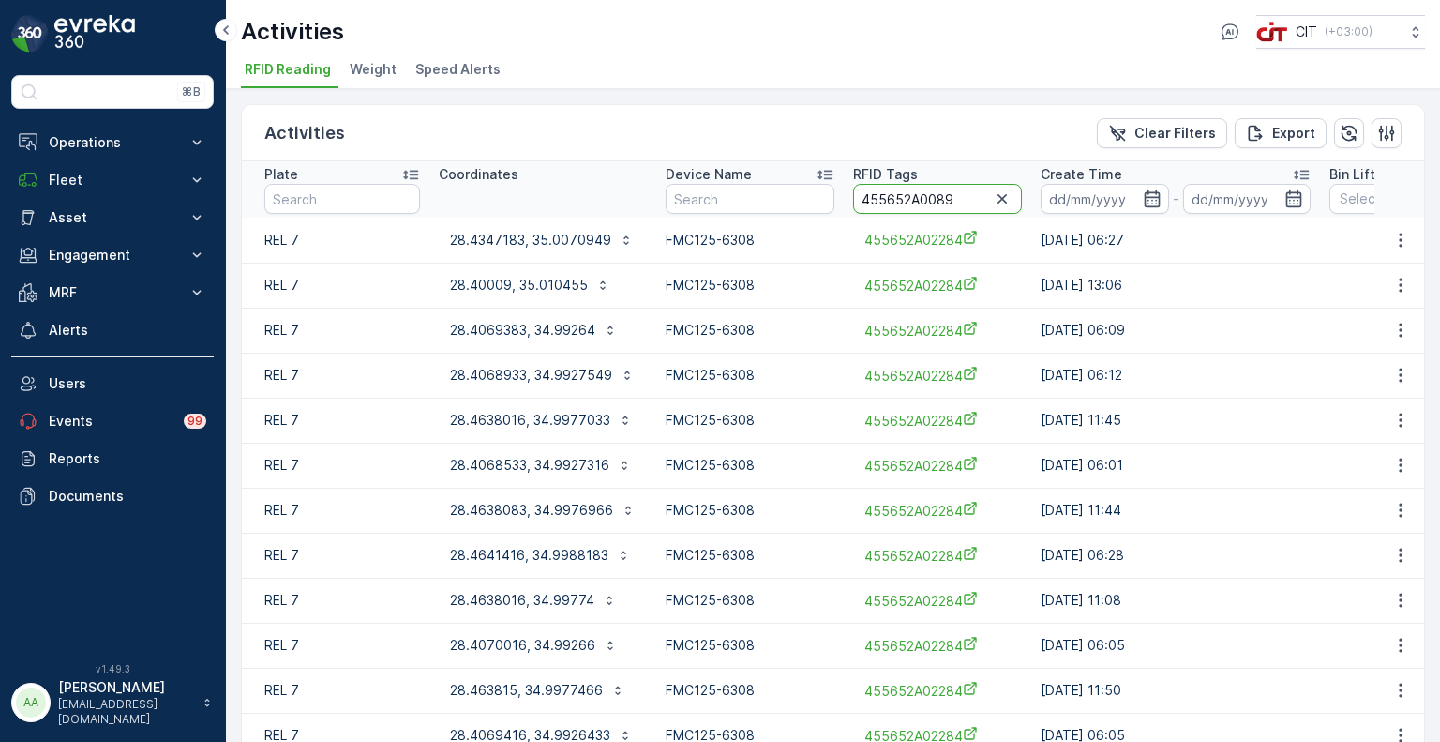
type input "455652A00892"
click at [538, 239] on p "28.4347183, 35.0070949" at bounding box center [530, 240] width 161 height 19
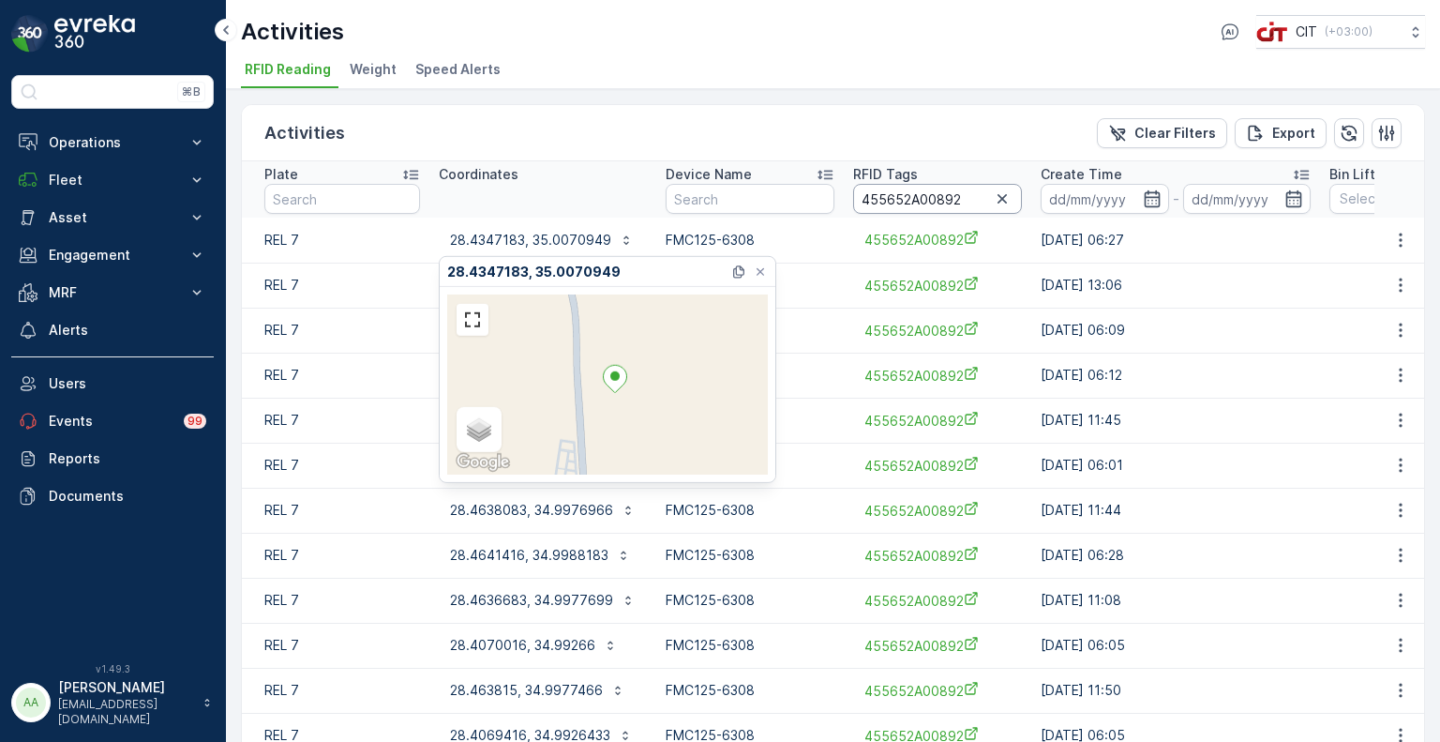
click at [960, 202] on input "455652A00892" at bounding box center [937, 199] width 169 height 30
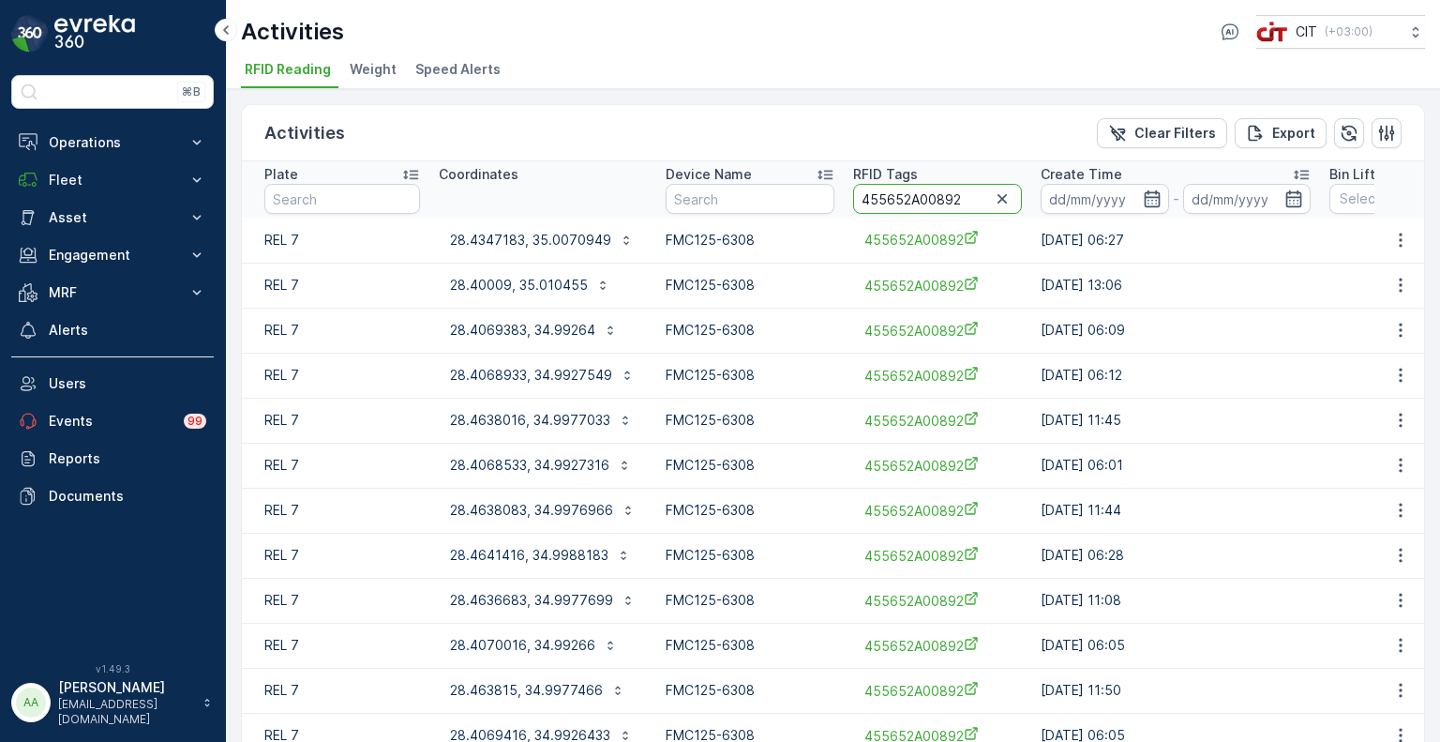
drag, startPoint x: 961, startPoint y: 202, endPoint x: 923, endPoint y: 209, distance: 39.2
click at [923, 209] on input "455652A00892" at bounding box center [937, 199] width 169 height 30
type input "455652A02025"
click at [533, 232] on p "28.4347183, 35.0070949" at bounding box center [530, 240] width 161 height 19
drag, startPoint x: 960, startPoint y: 205, endPoint x: 925, endPoint y: 211, distance: 35.1
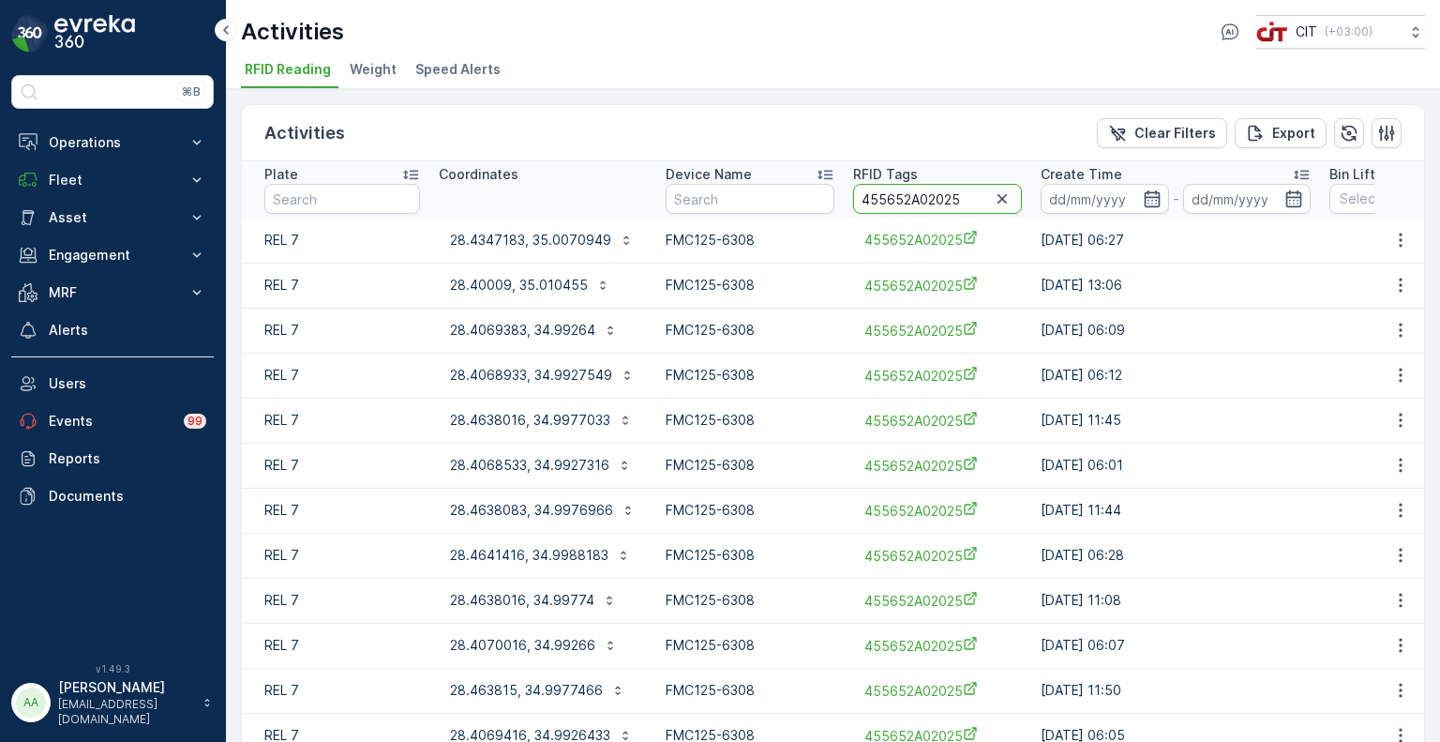
click at [925, 211] on input "455652A02025" at bounding box center [937, 199] width 169 height 30
type input "455652A01082"
click at [557, 235] on p "28.4347183, 35.0070949" at bounding box center [530, 240] width 161 height 19
drag, startPoint x: 940, startPoint y: 202, endPoint x: 924, endPoint y: 213, distance: 19.5
click at [924, 213] on th "RFID Tags 455652A01082" at bounding box center [938, 189] width 188 height 56
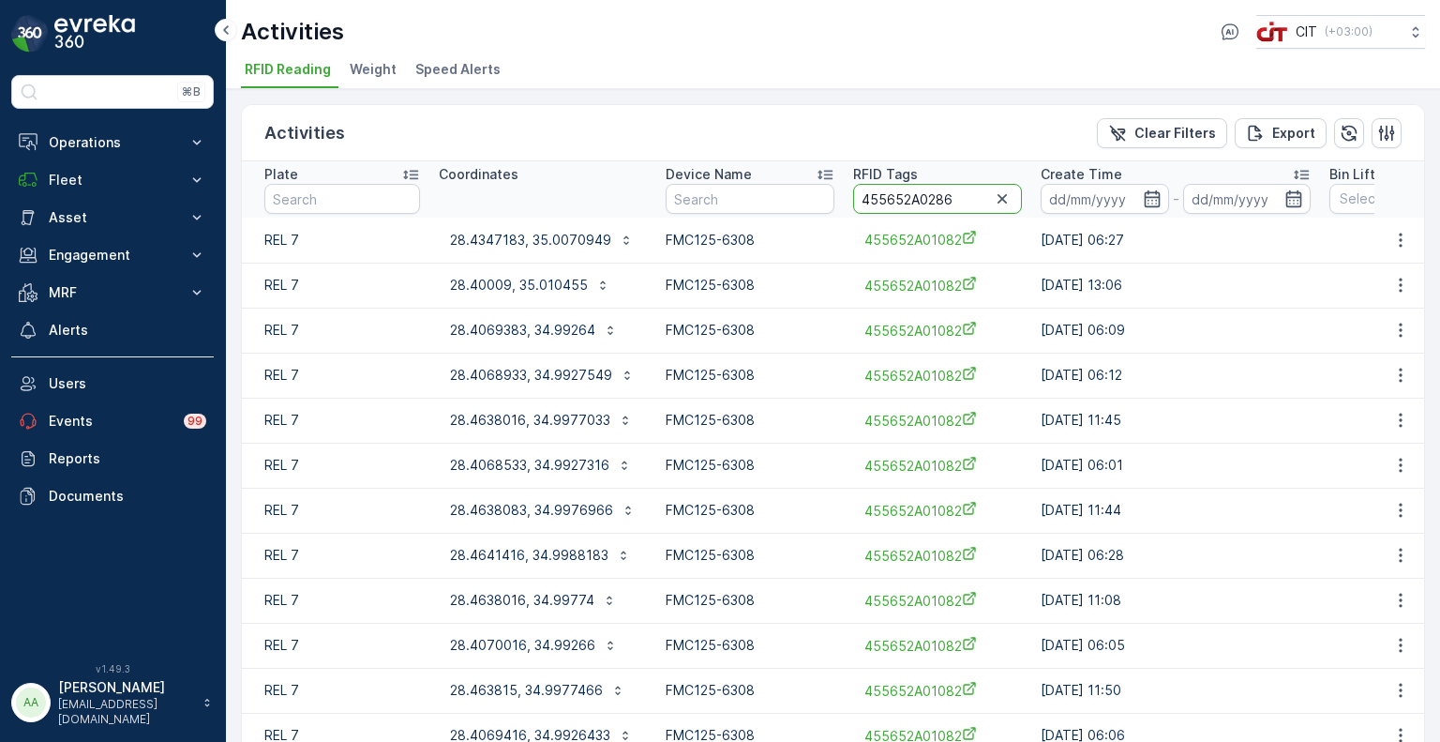
type input "455652A02865"
click at [512, 231] on p "28.4067833, 34.9937283" at bounding box center [530, 240] width 160 height 19
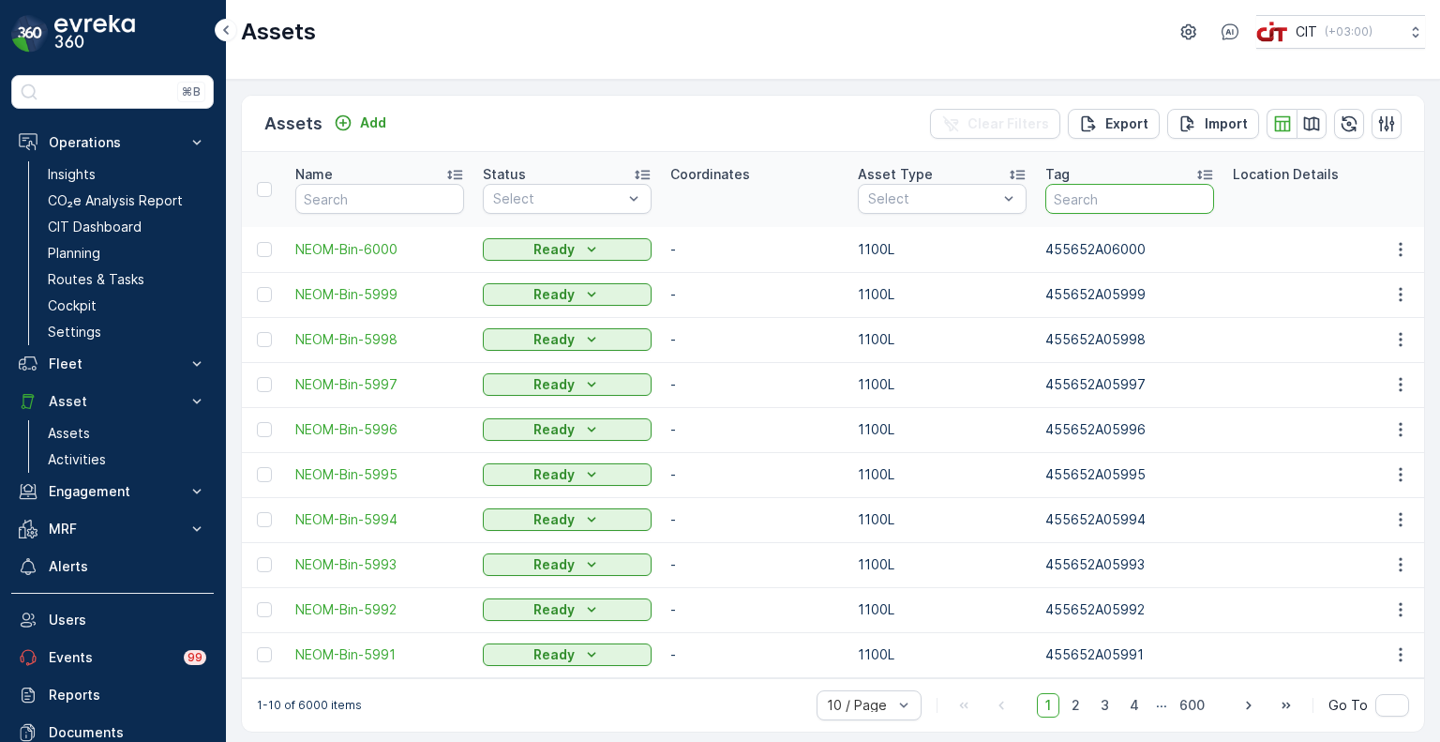
click at [1080, 198] on input "text" at bounding box center [1129, 199] width 169 height 30
paste input "455652A02284"
type input "455652A02284"
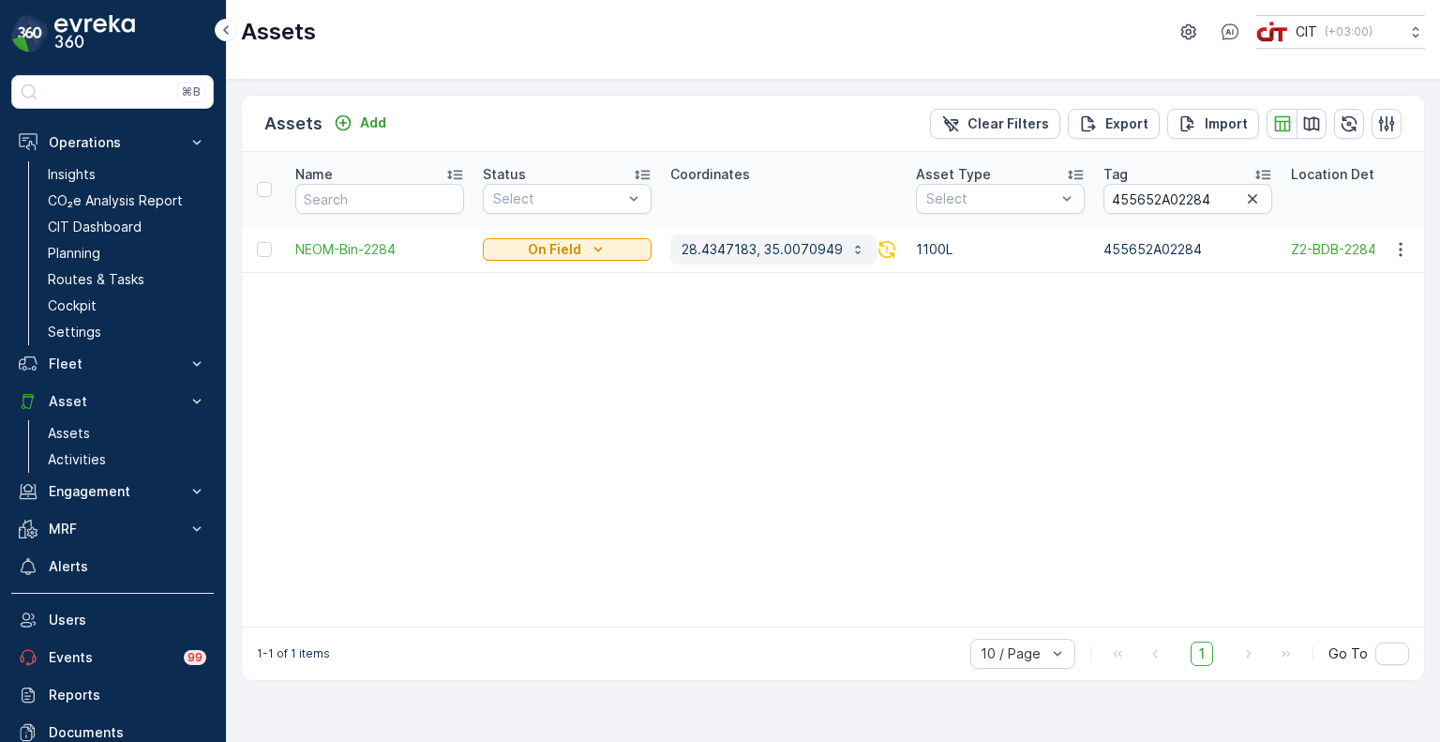
click at [769, 246] on p "28.4347183, 35.0070949" at bounding box center [762, 249] width 161 height 19
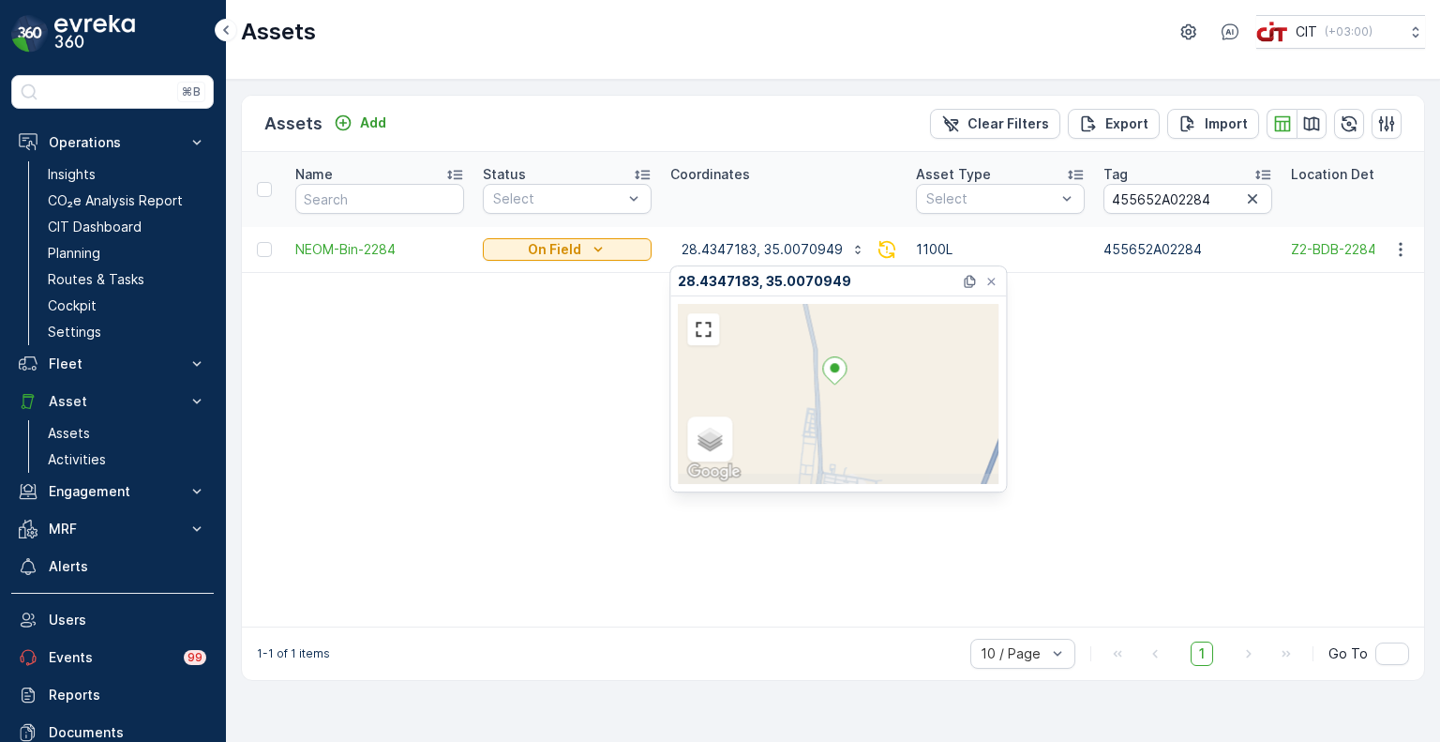
drag, startPoint x: 901, startPoint y: 455, endPoint x: 893, endPoint y: 422, distance: 33.9
click at [893, 422] on div "Satellite Roadmap Terrain Hybrid Leaflet Keyboard shortcuts Map Data Map data ©…" at bounding box center [838, 394] width 321 height 180
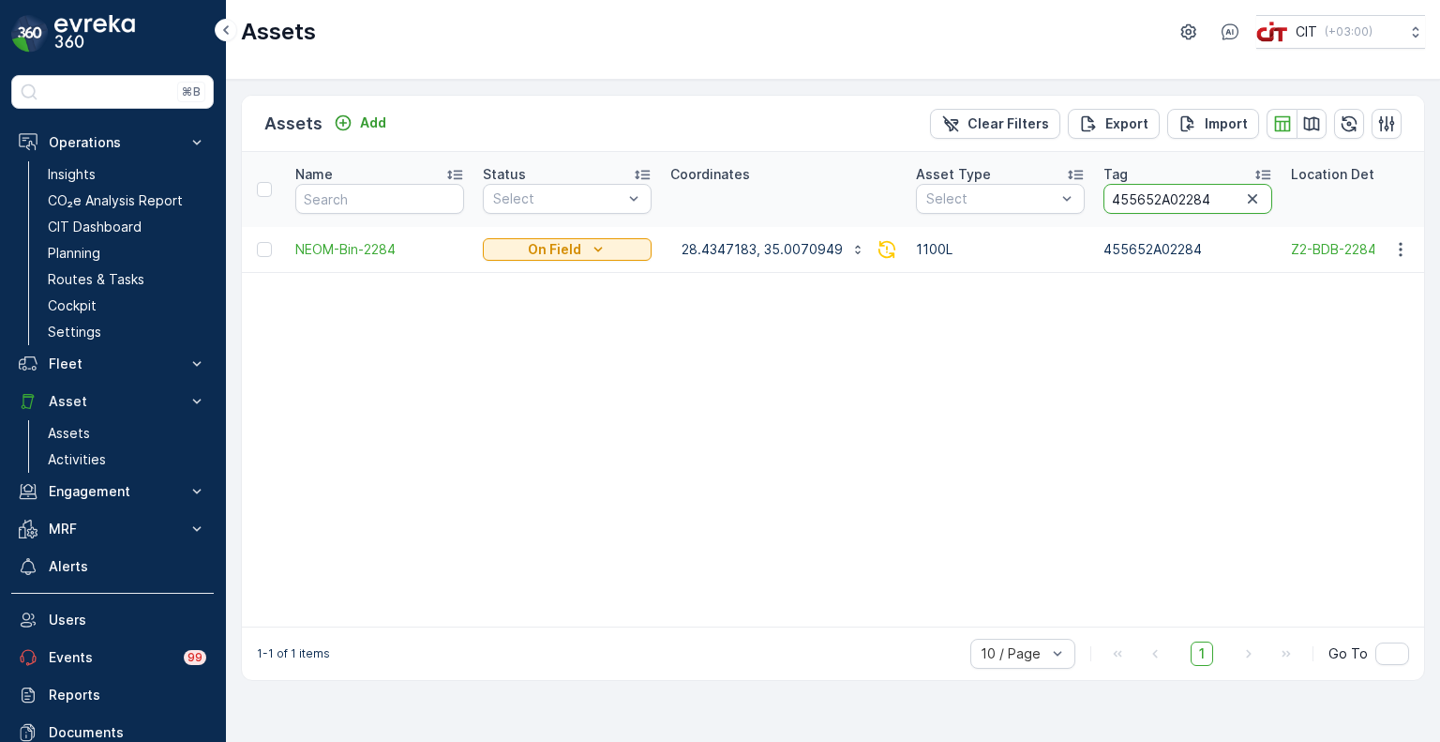
drag, startPoint x: 1214, startPoint y: 202, endPoint x: 1178, endPoint y: 215, distance: 38.8
click at [1178, 215] on th "Tag 455652A02284" at bounding box center [1188, 189] width 188 height 75
type input "455652A02025"
click at [733, 255] on p "28.4347183, 35.0070949" at bounding box center [762, 249] width 161 height 19
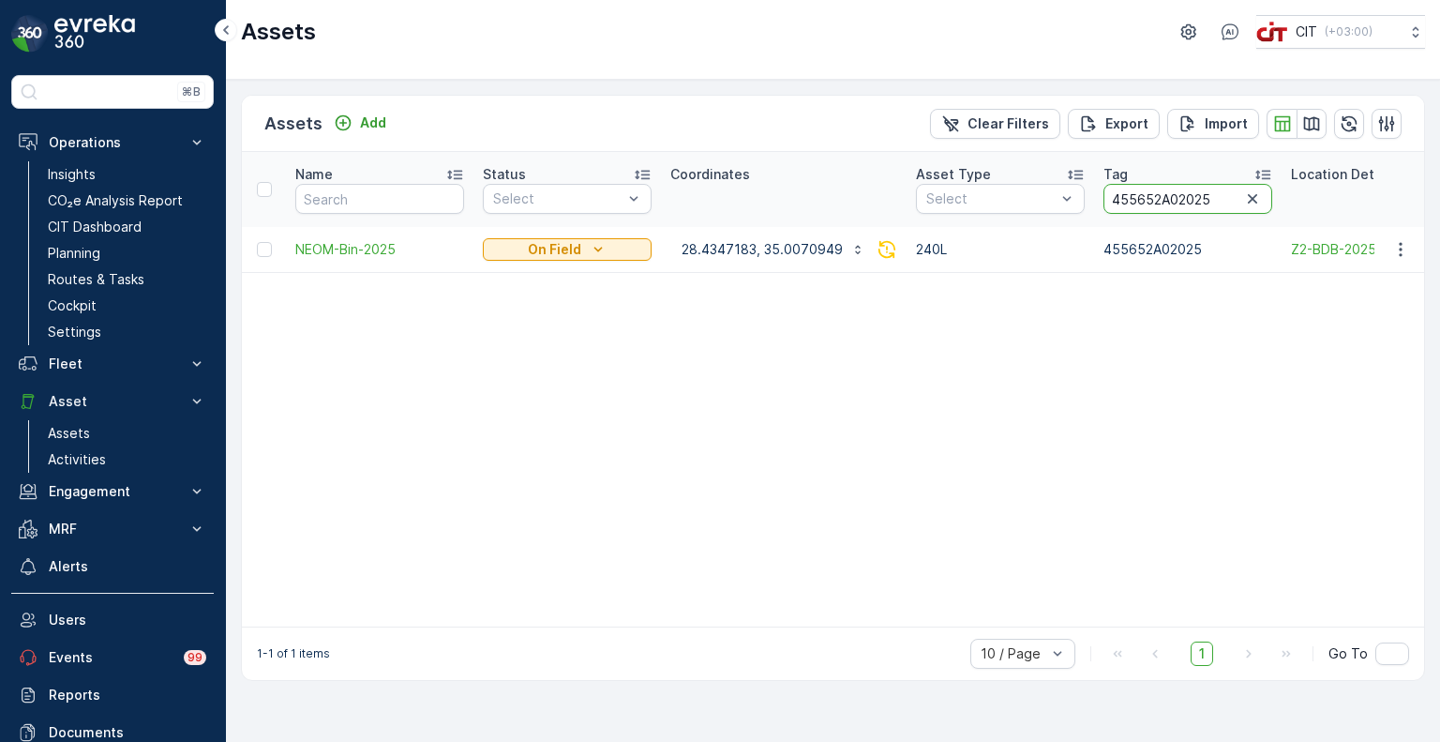
drag, startPoint x: 1204, startPoint y: 201, endPoint x: 1175, endPoint y: 209, distance: 30.3
click at [1175, 209] on input "455652A02025" at bounding box center [1188, 199] width 169 height 30
type input "455652A01082"
click at [763, 258] on button "28.4347183, 35.0070949" at bounding box center [773, 249] width 206 height 30
drag, startPoint x: 1207, startPoint y: 204, endPoint x: 1172, endPoint y: 218, distance: 37.1
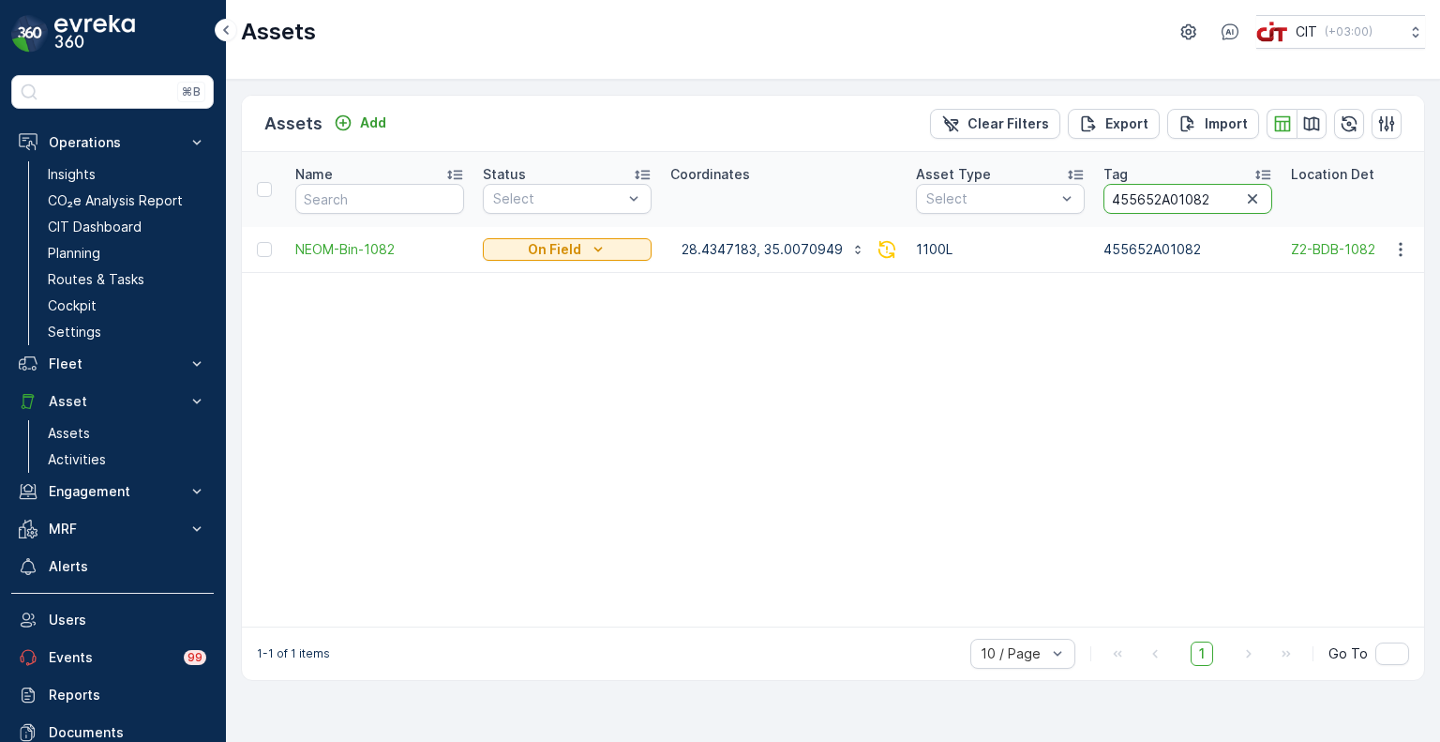
click at [1172, 218] on th "Tag 455652A01082" at bounding box center [1188, 189] width 188 height 75
type input "455652A02865"
click at [719, 255] on p "28.4068166, 34.9936749" at bounding box center [762, 249] width 161 height 19
drag, startPoint x: 1189, startPoint y: 205, endPoint x: 1152, endPoint y: 217, distance: 38.3
click at [1152, 217] on th "Tag 455652A02865" at bounding box center [1168, 189] width 188 height 75
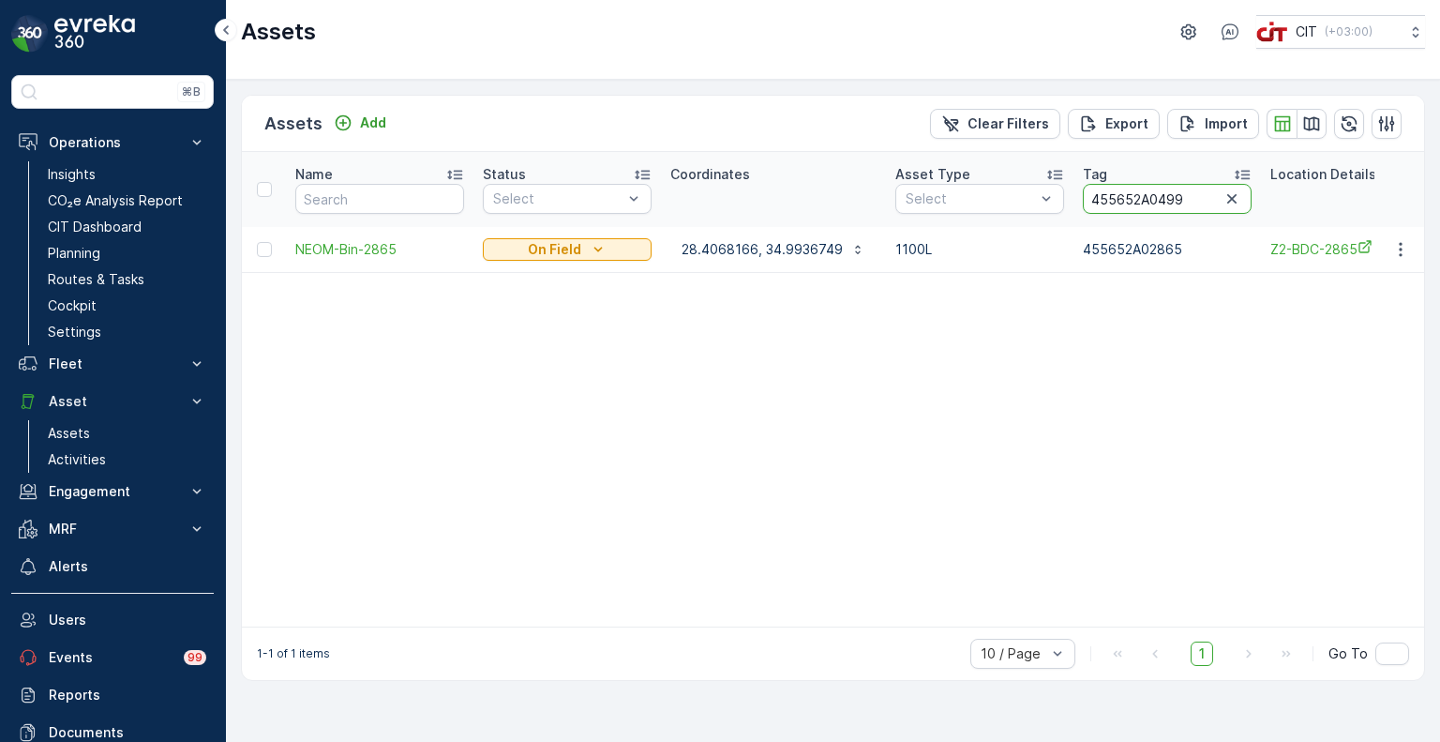
type input "455652A04995"
click at [725, 247] on p "28.4075133, 34.9926249" at bounding box center [761, 249] width 159 height 19
drag, startPoint x: 1193, startPoint y: 203, endPoint x: 1155, endPoint y: 218, distance: 40.7
click at [1155, 218] on th "Tag 455652A04995" at bounding box center [1166, 189] width 188 height 75
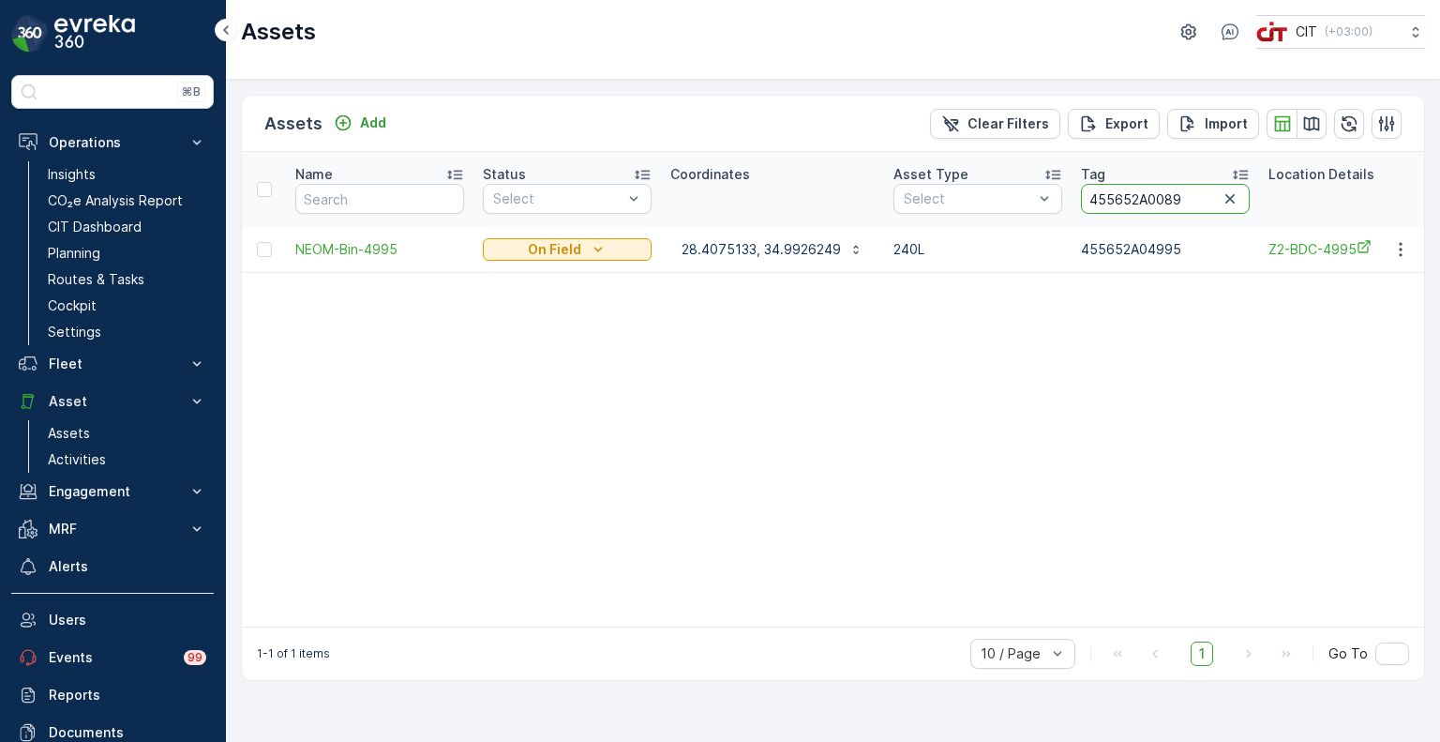
type input "455652A00892"
click at [788, 246] on p "28.4347183, 35.0070949" at bounding box center [762, 249] width 161 height 19
drag, startPoint x: 1213, startPoint y: 203, endPoint x: 1174, endPoint y: 214, distance: 41.0
click at [1174, 214] on th "Tag 455652A00892" at bounding box center [1188, 189] width 188 height 75
type input "455652A02284"
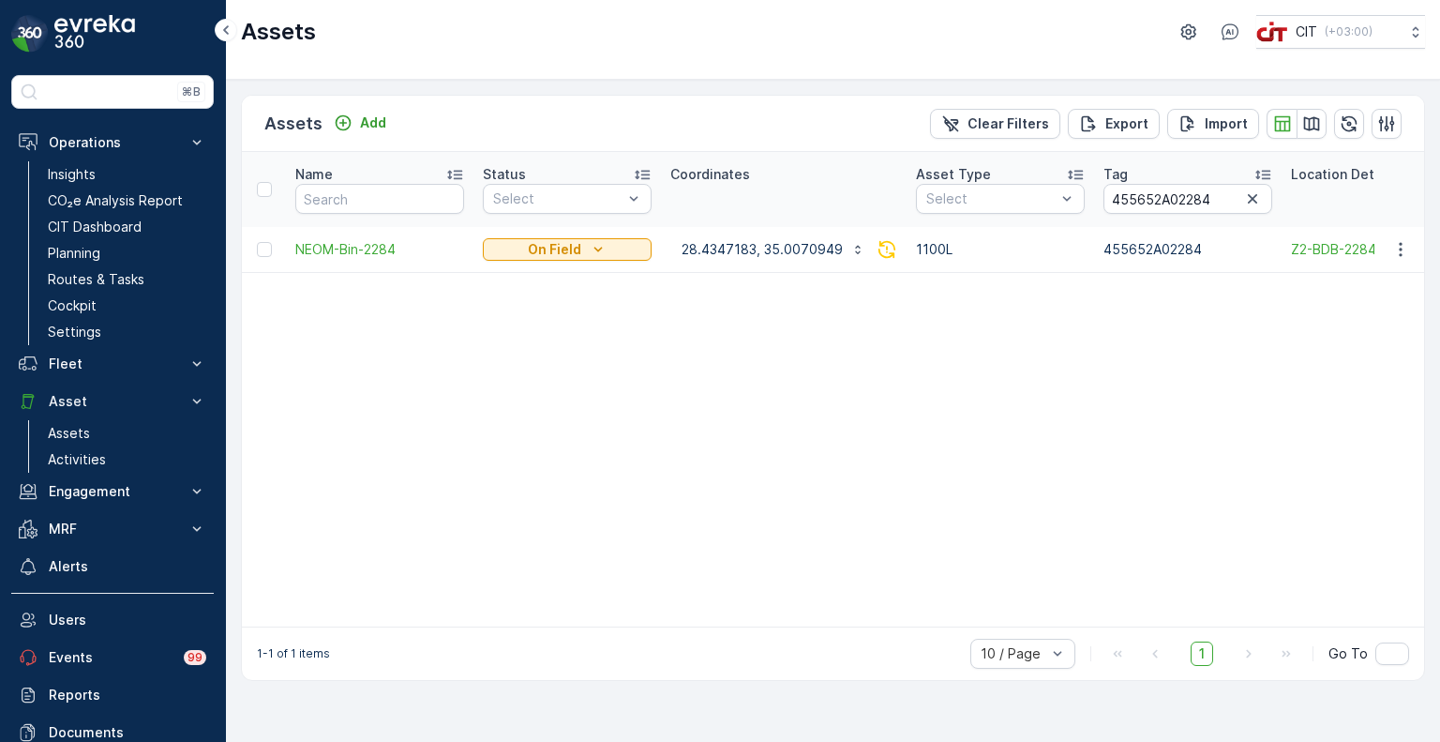
click at [762, 265] on td "28.4347183, 35.0070949" at bounding box center [784, 249] width 246 height 45
click at [776, 254] on p "28.4347183, 35.0070949" at bounding box center [762, 249] width 161 height 19
drag, startPoint x: 1213, startPoint y: 198, endPoint x: 1173, endPoint y: 209, distance: 41.9
click at [1173, 209] on input "455652A02284" at bounding box center [1188, 199] width 169 height 30
type input "455652A02025"
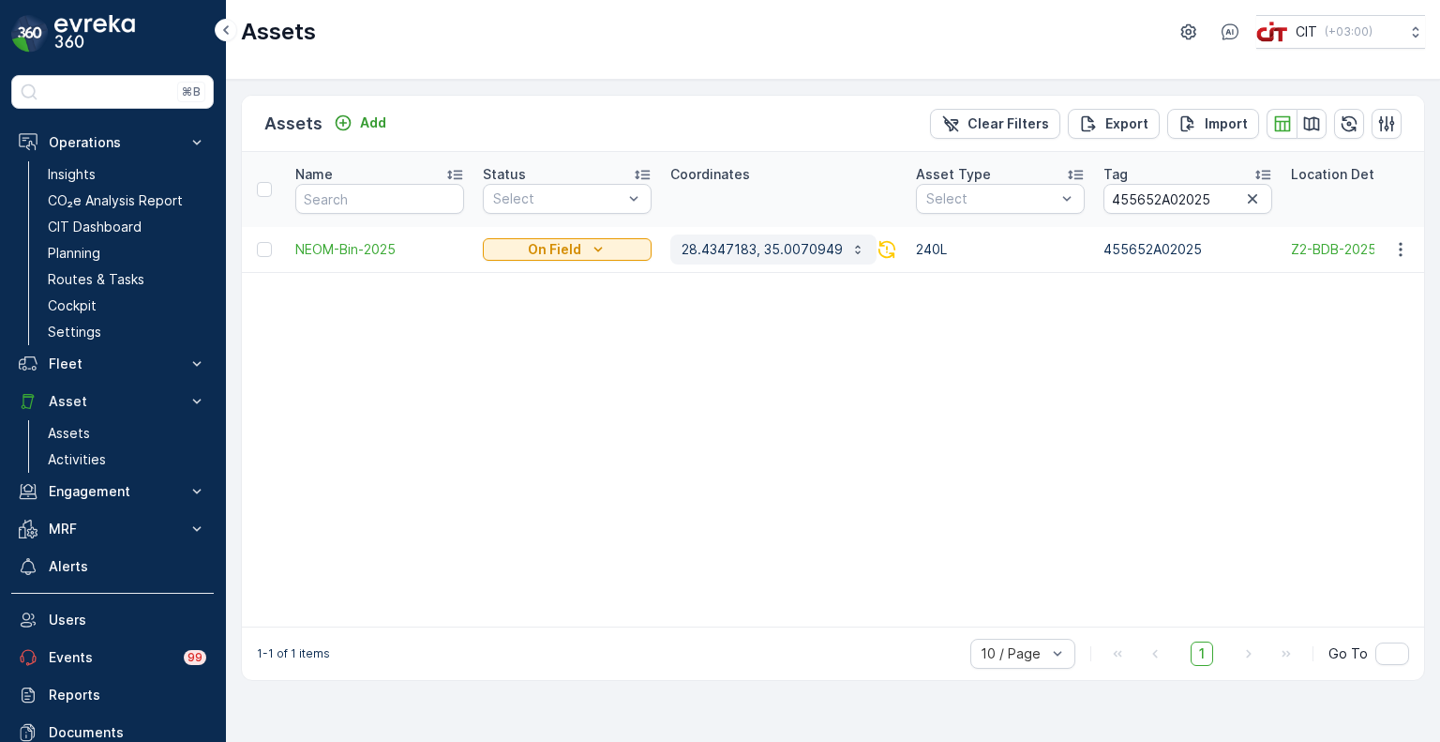
click at [765, 249] on p "28.4347183, 35.0070949" at bounding box center [762, 249] width 161 height 19
